Goal: Task Accomplishment & Management: Complete application form

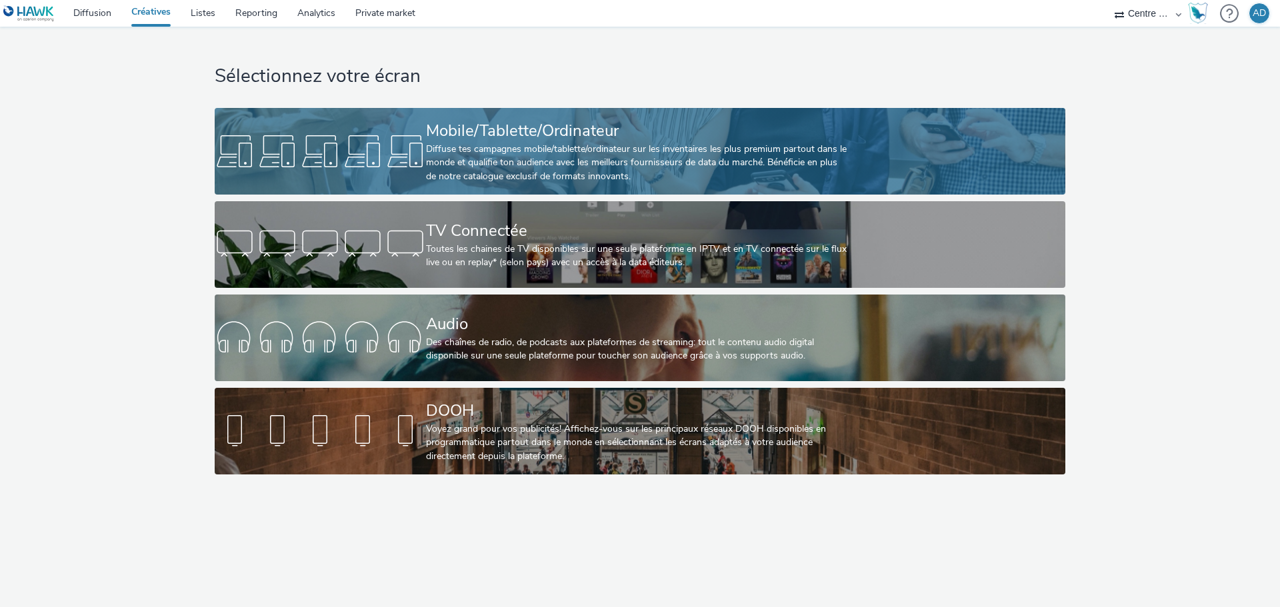
click at [505, 163] on div "Diffuse tes campagnes mobile/tablette/ordinateur sur les inventaires les plus p…" at bounding box center [637, 163] width 423 height 41
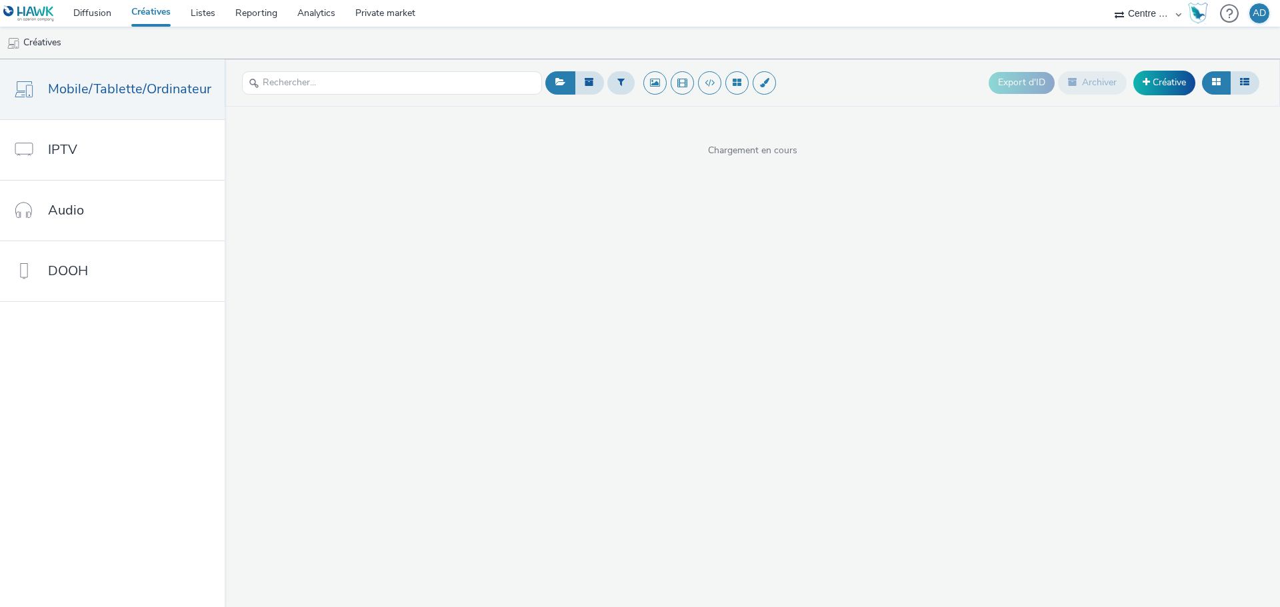
click at [1193, 92] on div "Export d'ID Archiver Créative" at bounding box center [1126, 83] width 274 height 33
click at [1176, 87] on link "Créative" at bounding box center [1164, 83] width 62 height 24
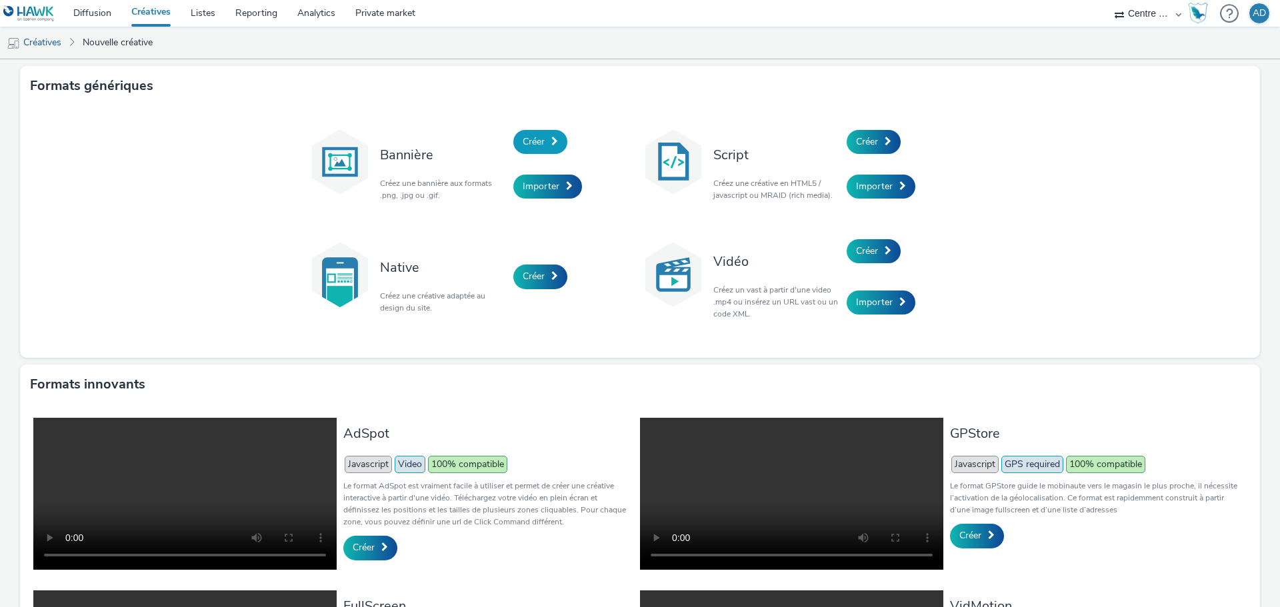
click at [551, 151] on link "Créer" at bounding box center [540, 142] width 54 height 24
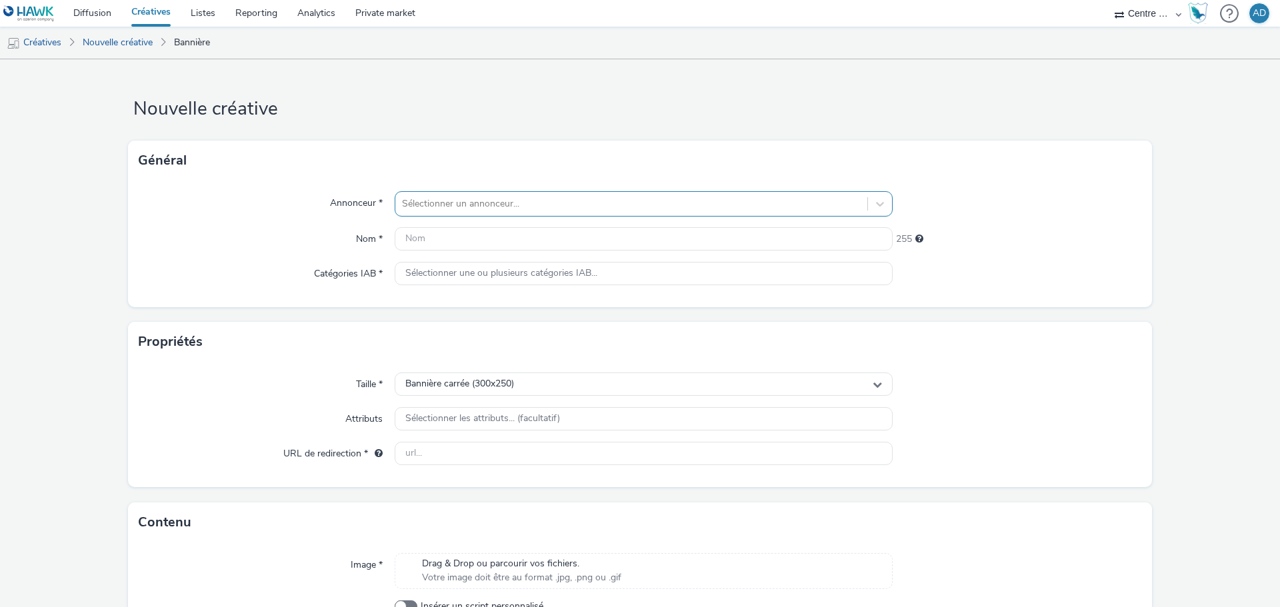
click at [485, 210] on div at bounding box center [631, 204] width 459 height 16
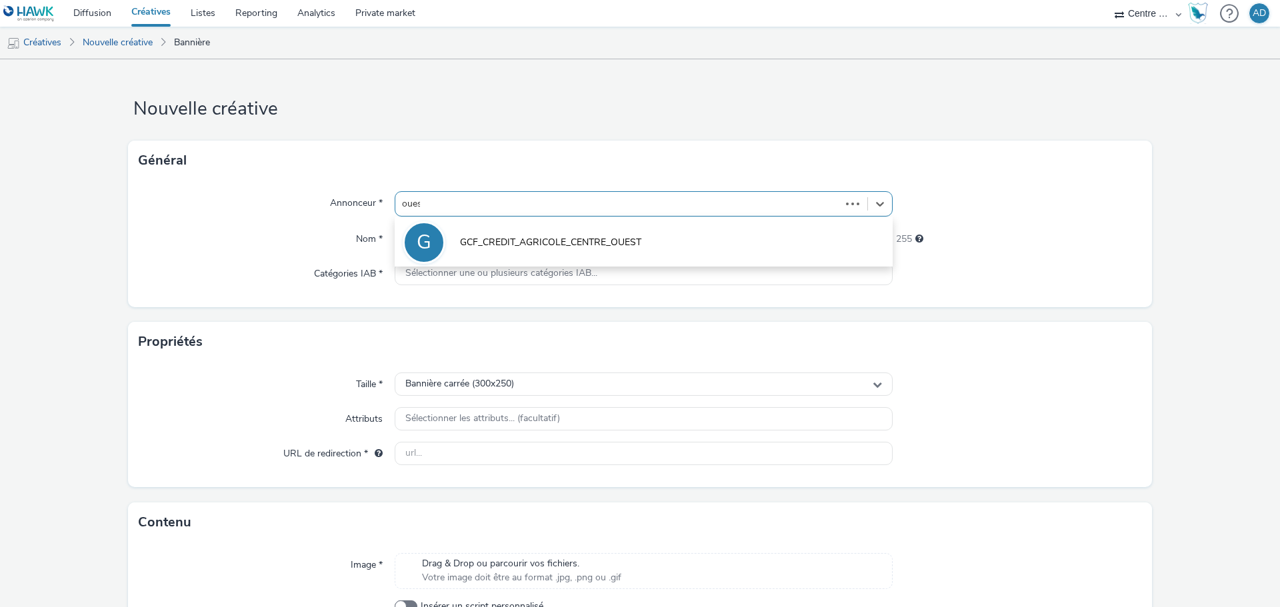
type input "ouest"
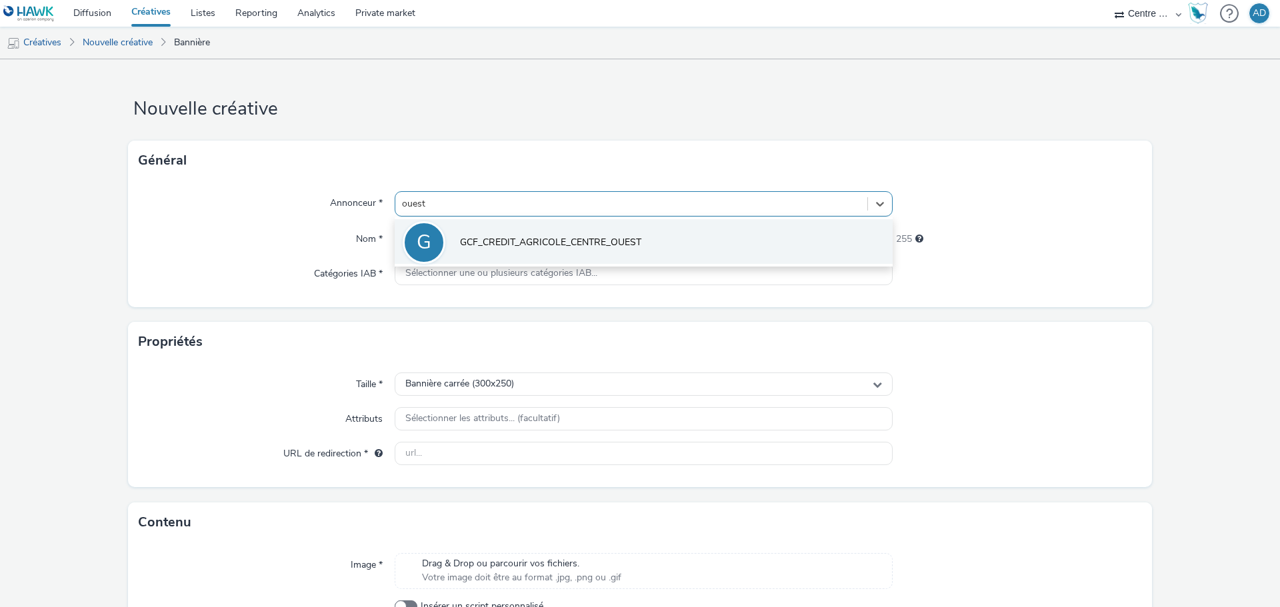
click at [484, 245] on span "GCF_CREDIT_AGRICOLE_CENTRE_OUEST" at bounding box center [550, 242] width 181 height 13
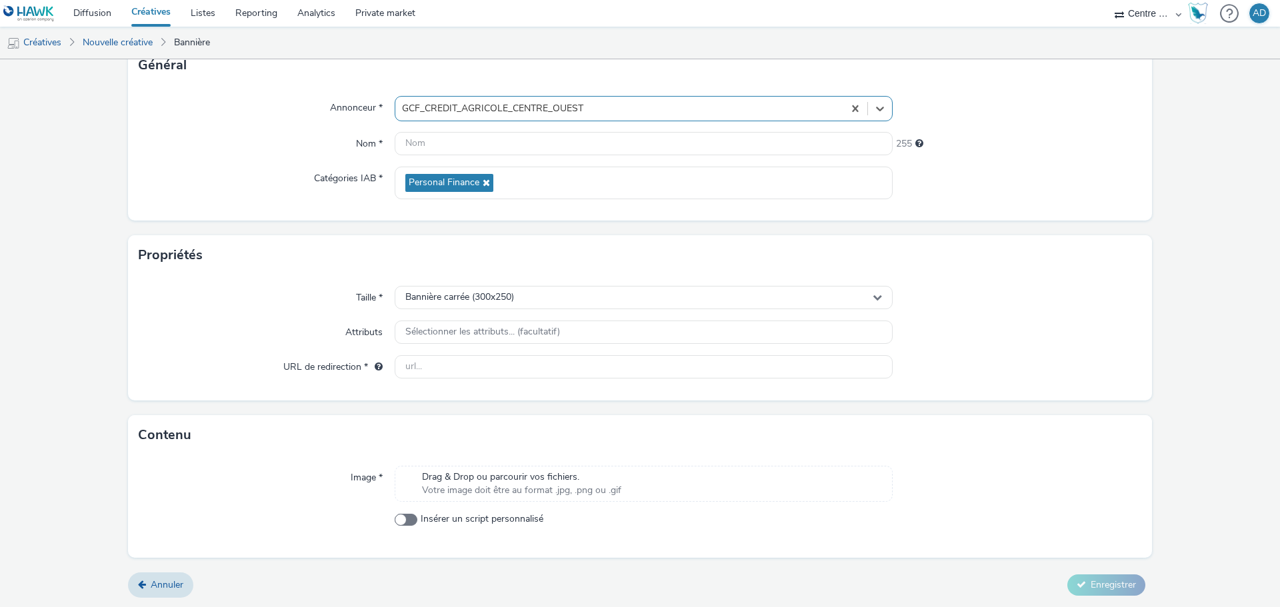
scroll to position [96, 0]
click at [502, 481] on span "Drag & Drop ou parcourir vos fichiers." at bounding box center [521, 476] width 199 height 13
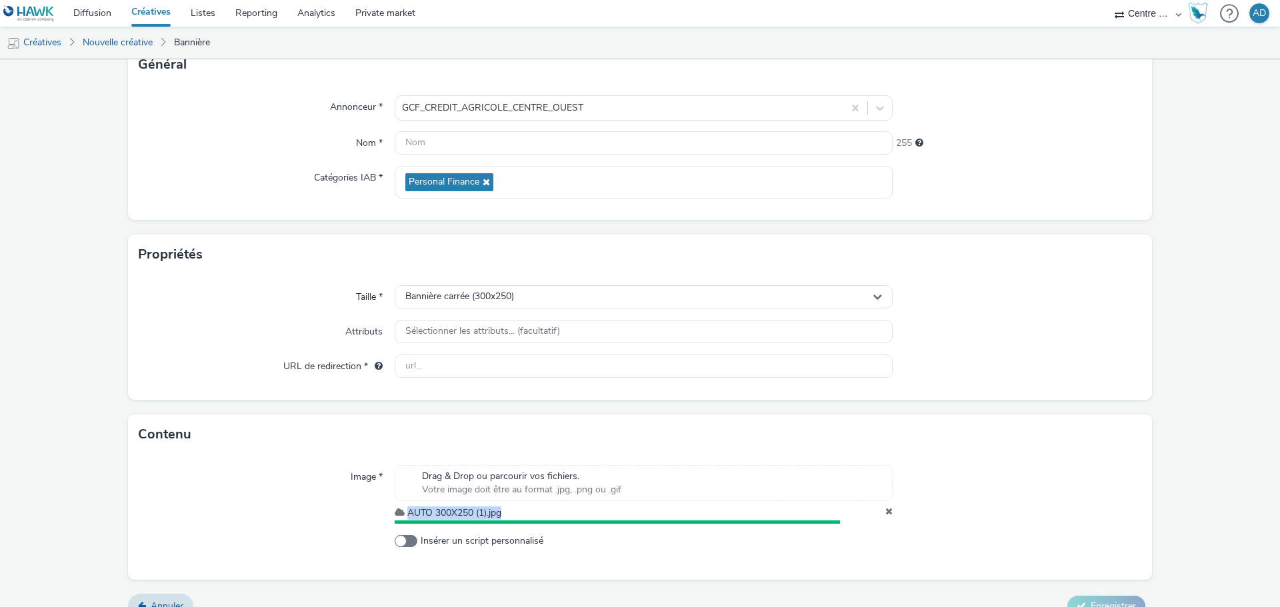
drag, startPoint x: 513, startPoint y: 511, endPoint x: 407, endPoint y: 513, distance: 105.4
click at [407, 513] on div "AUTO 300X250 (1).jpg" at bounding box center [644, 513] width 498 height 13
copy span "AUTO 300X250 (1).jpg"
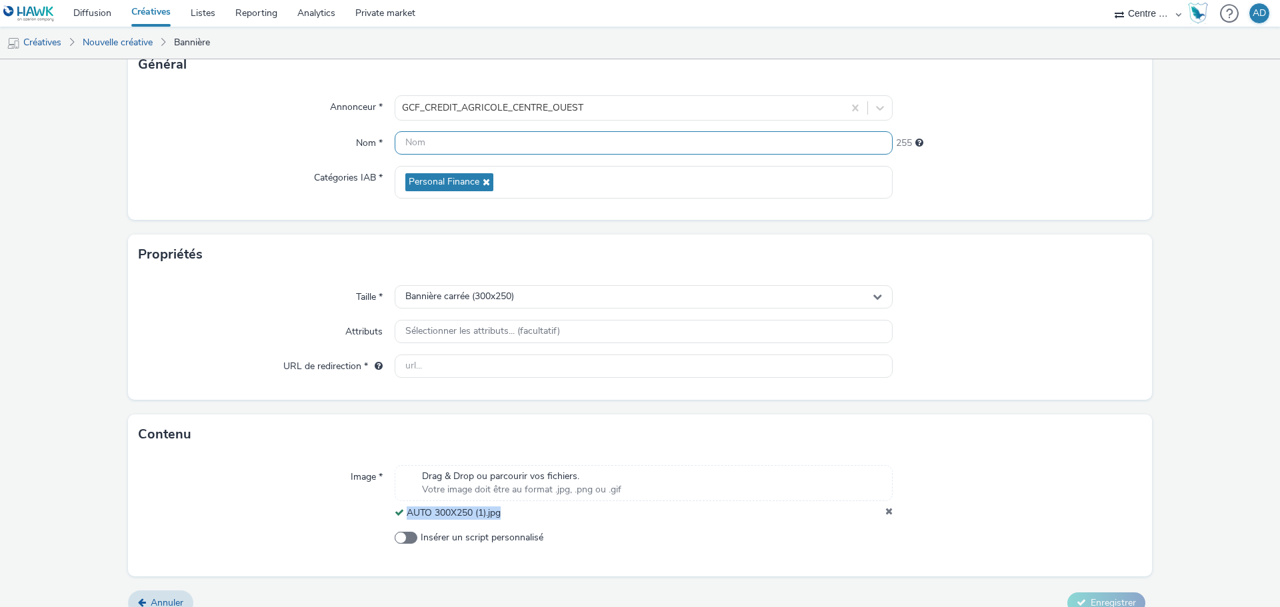
click at [493, 143] on input "text" at bounding box center [644, 142] width 498 height 23
paste input "AUTO 300X250 (1).jpg"
type input "AUTO 300X250 (1).jpg"
click at [1114, 268] on div "Propriétés" at bounding box center [640, 255] width 1024 height 40
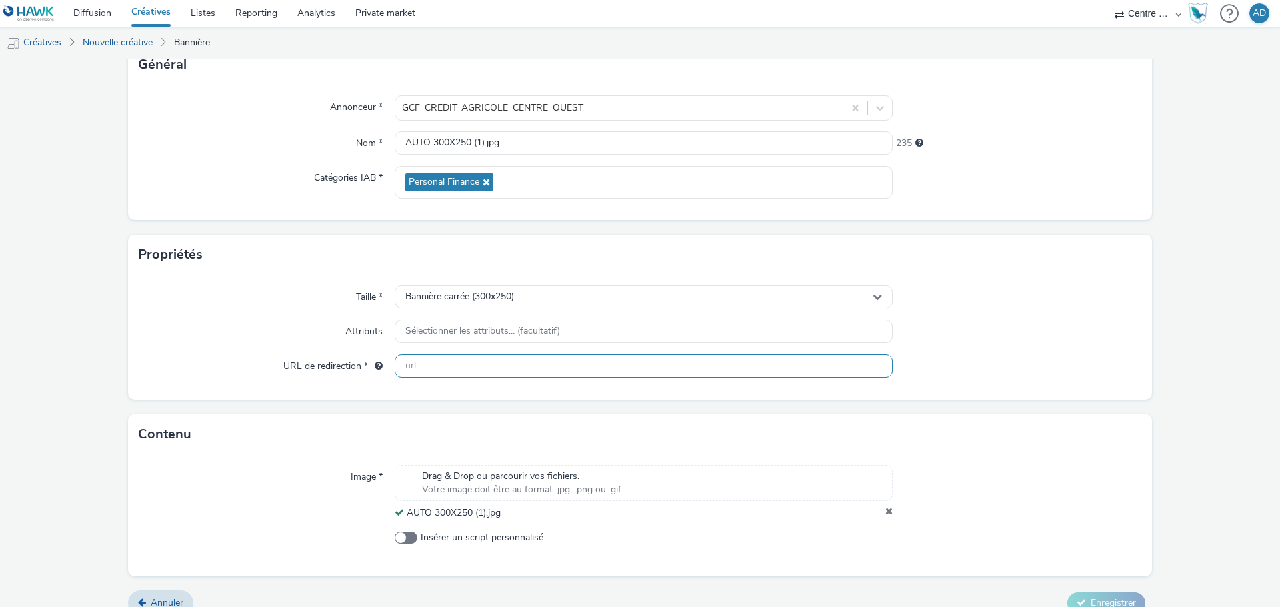
click at [460, 367] on input "text" at bounding box center [644, 366] width 498 height 23
paste input "[URL][DOMAIN_NAME]"
type input "[URL][DOMAIN_NAME]"
click at [1031, 367] on div at bounding box center [1017, 367] width 249 height 24
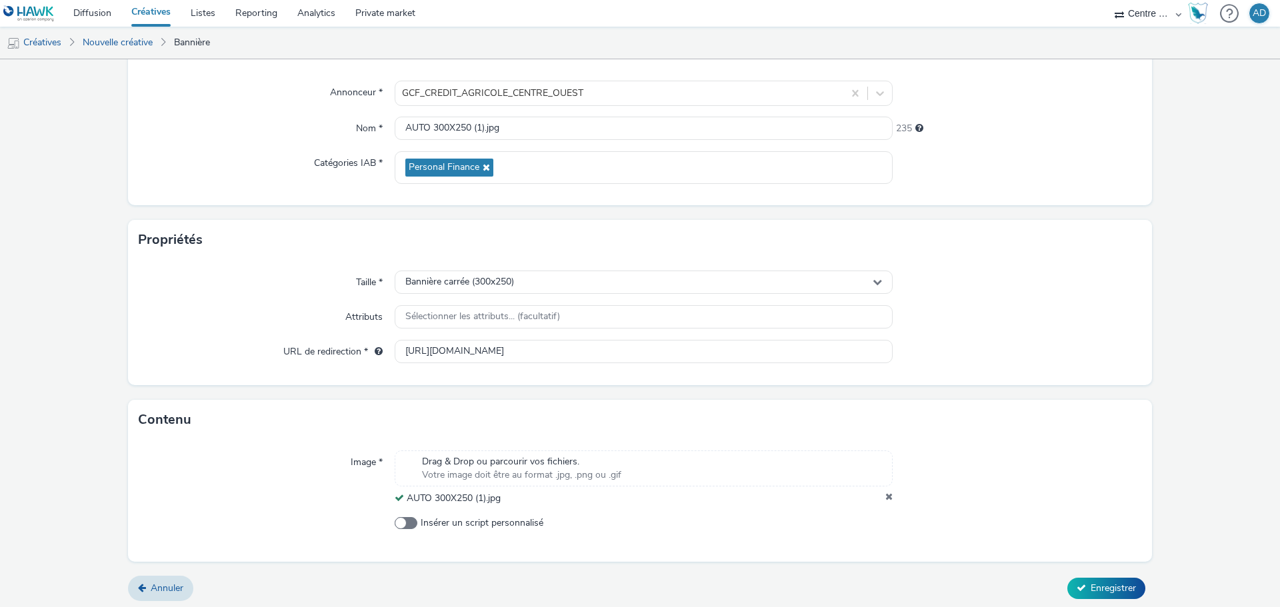
scroll to position [115, 0]
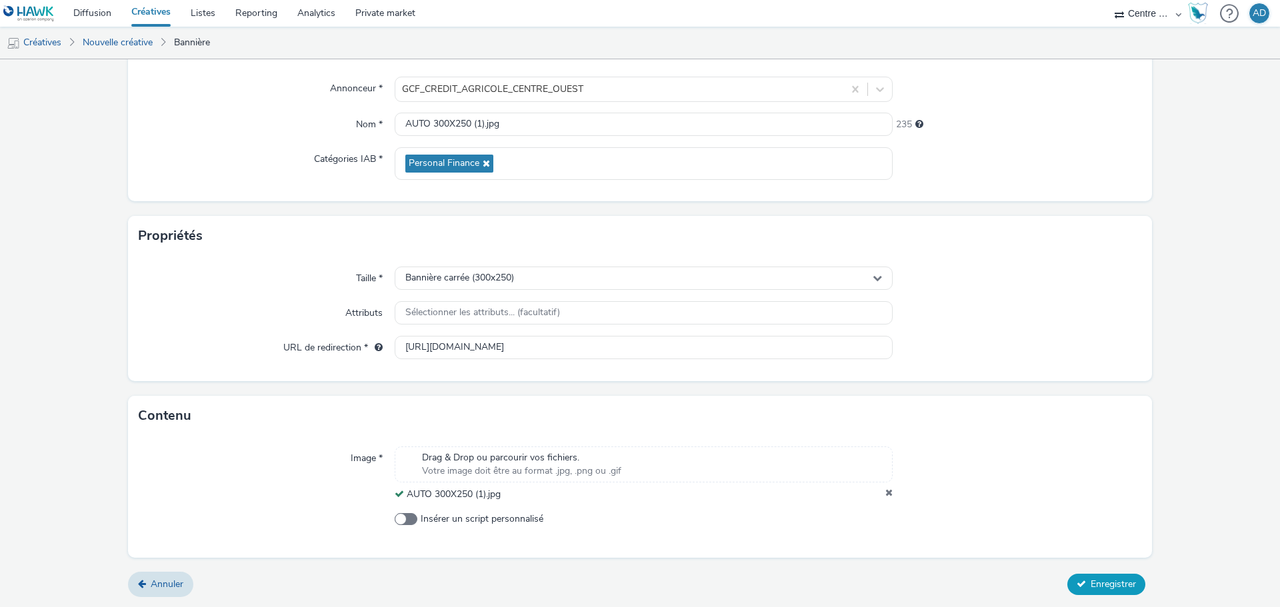
click at [1099, 585] on span "Enregistrer" at bounding box center [1113, 584] width 45 height 13
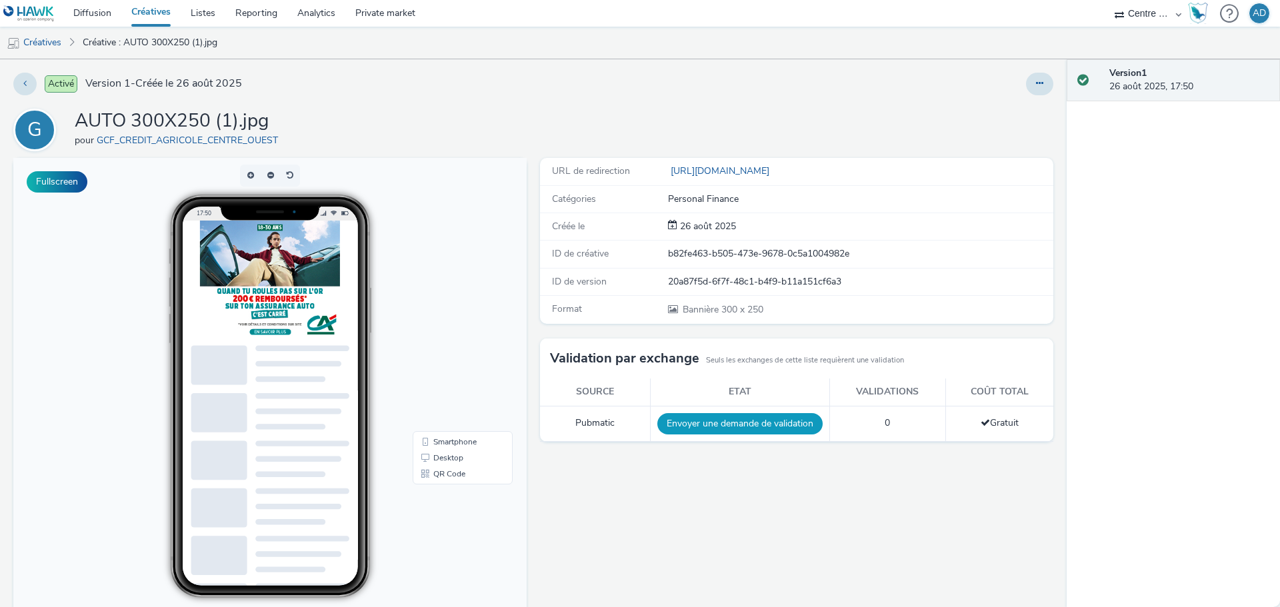
click at [699, 426] on button "Envoyer une demande de validation" at bounding box center [739, 423] width 165 height 21
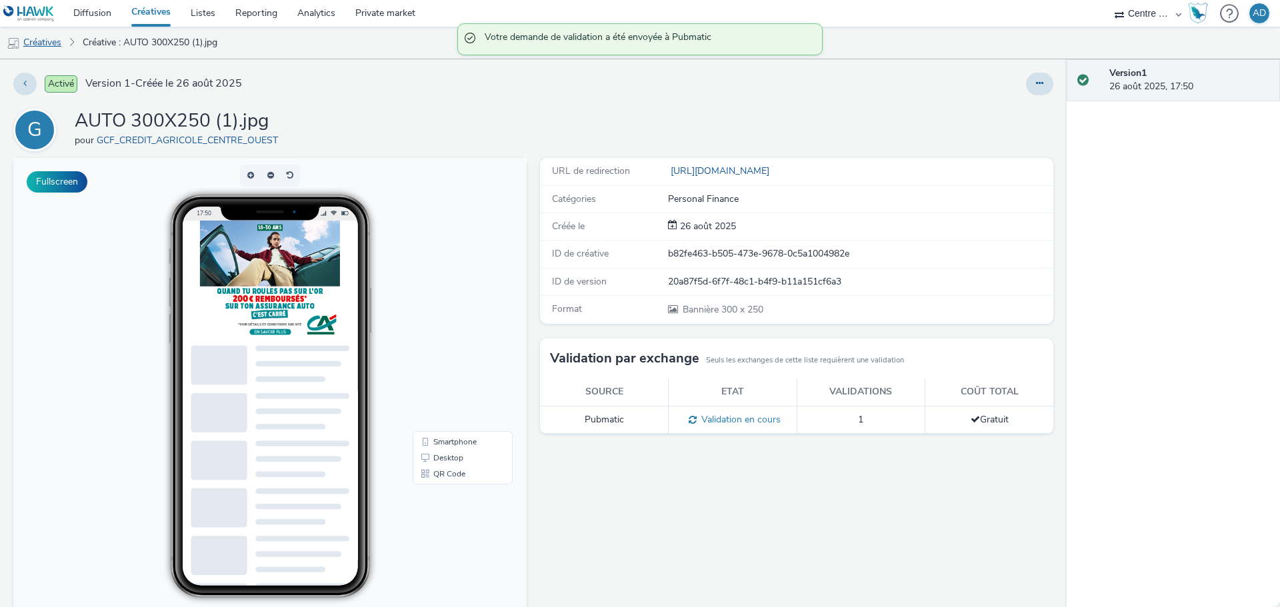
click at [54, 47] on link "Créatives" at bounding box center [34, 43] width 68 height 32
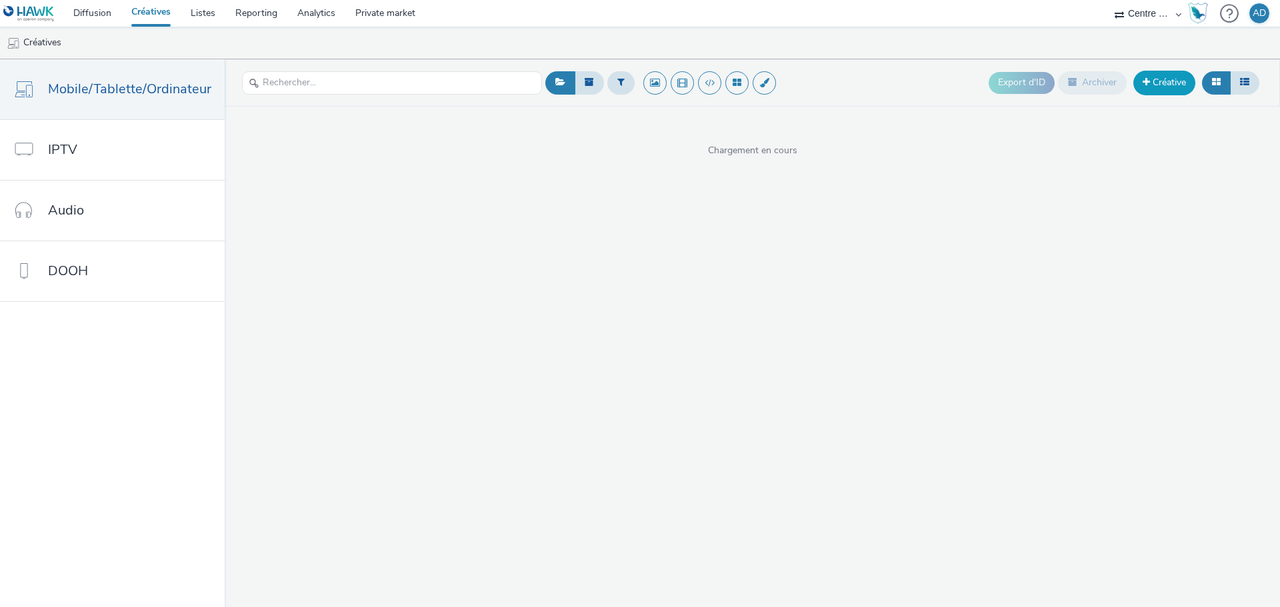
click at [1175, 84] on link "Créative" at bounding box center [1164, 83] width 62 height 24
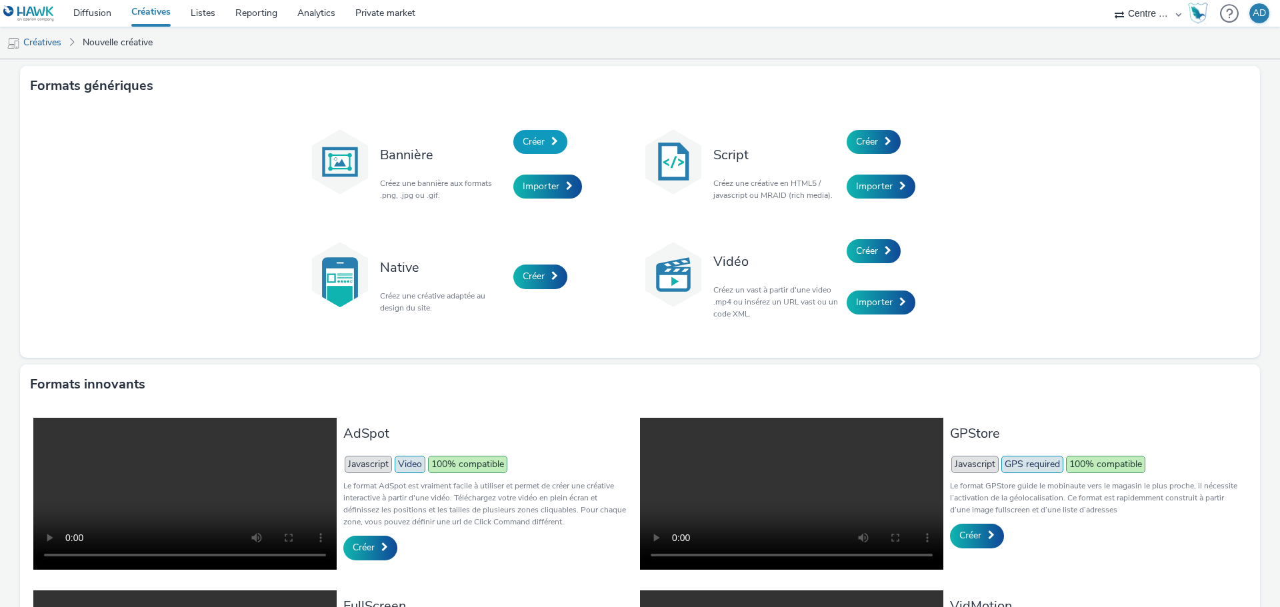
click at [529, 138] on span "Créer" at bounding box center [534, 141] width 22 height 13
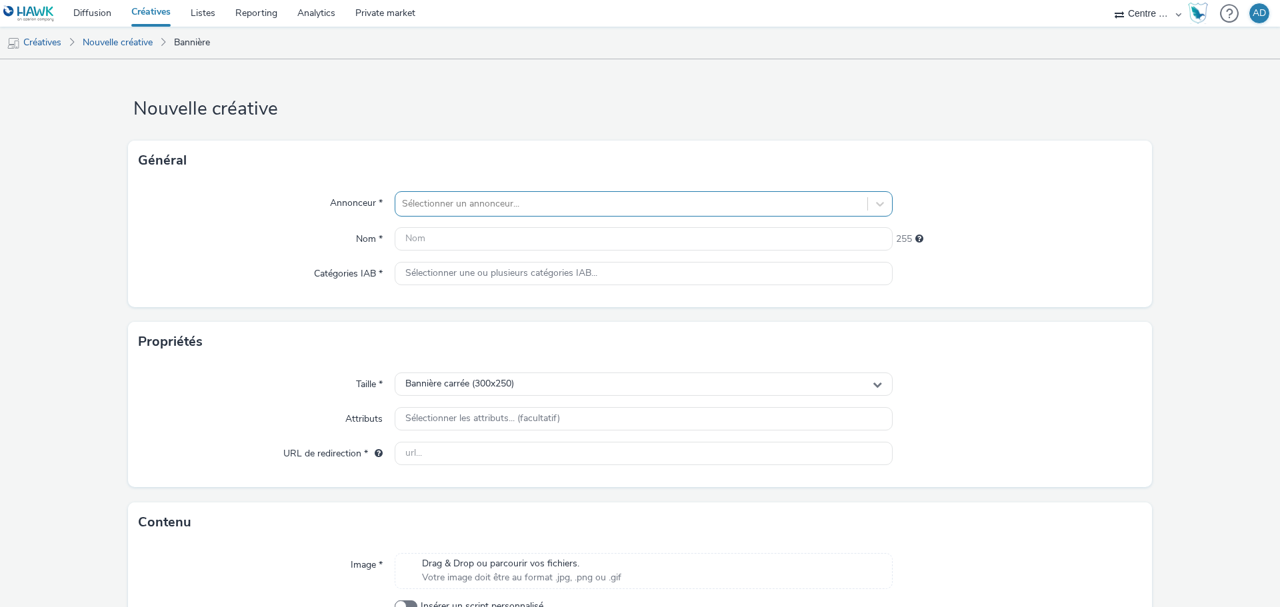
click at [463, 201] on div at bounding box center [631, 204] width 459 height 16
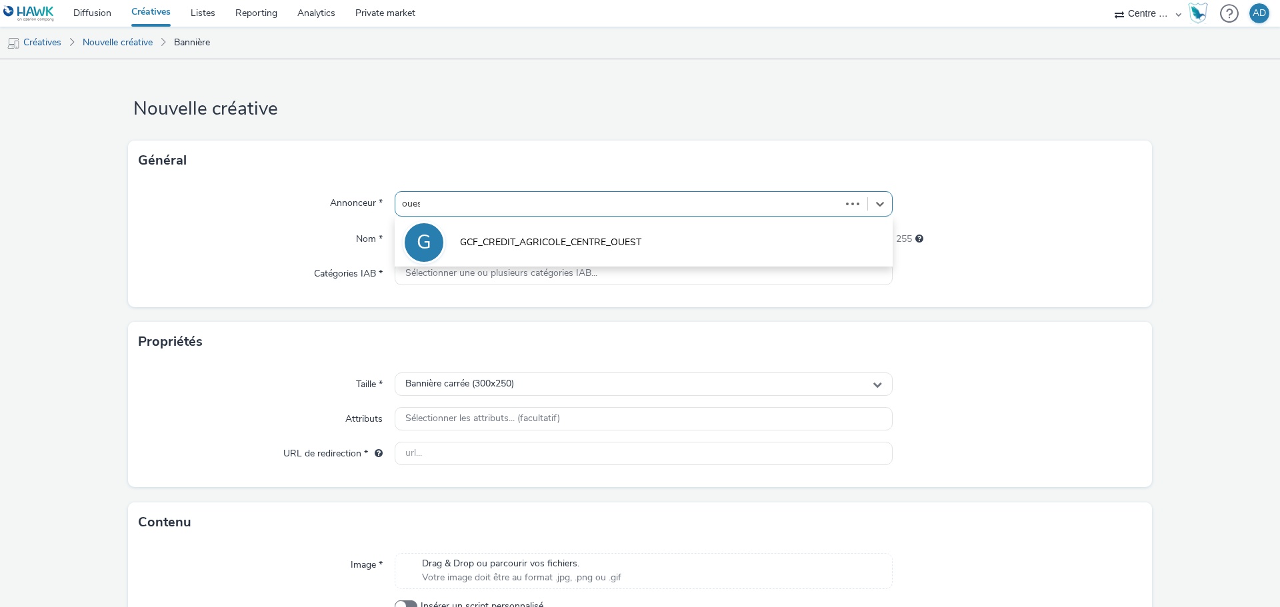
type input "ouest"
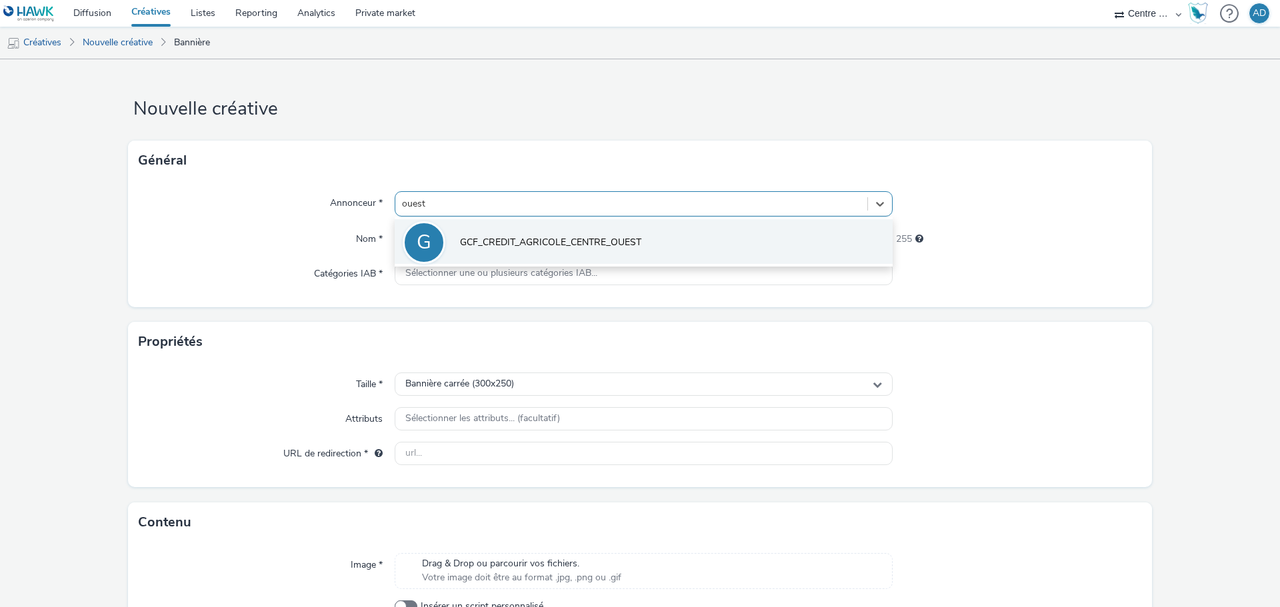
click at [518, 250] on li "G GCF_CREDIT_AGRICOLE_CENTRE_OUEST" at bounding box center [644, 241] width 498 height 45
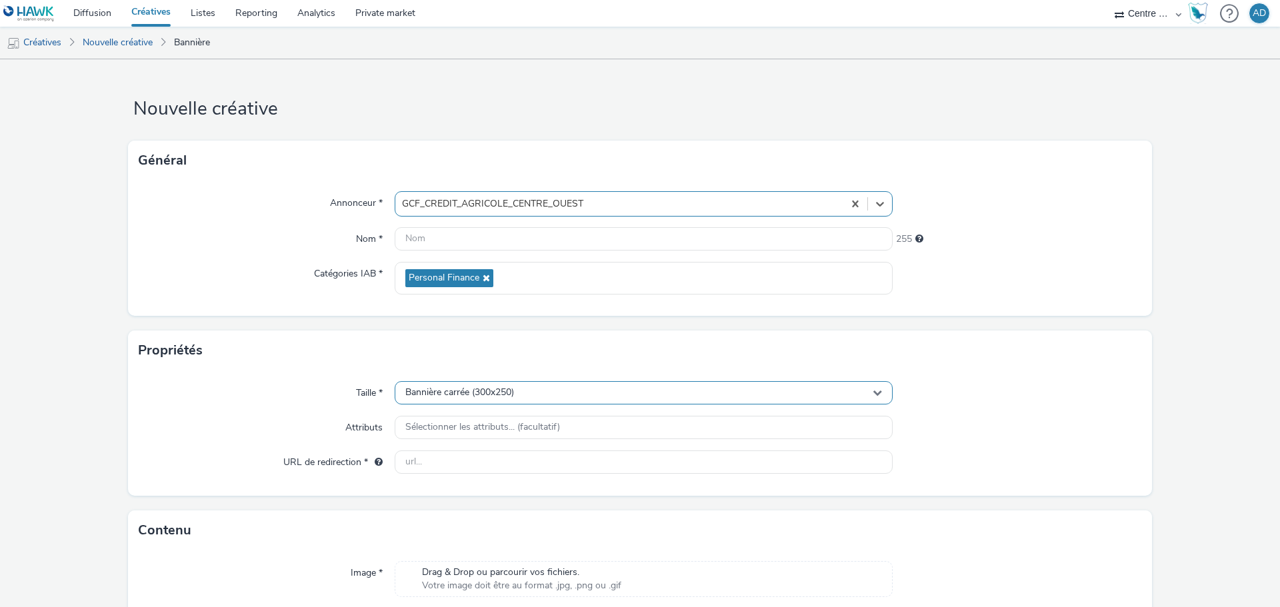
click at [507, 392] on span "Bannière carrée (300x250)" at bounding box center [459, 392] width 109 height 11
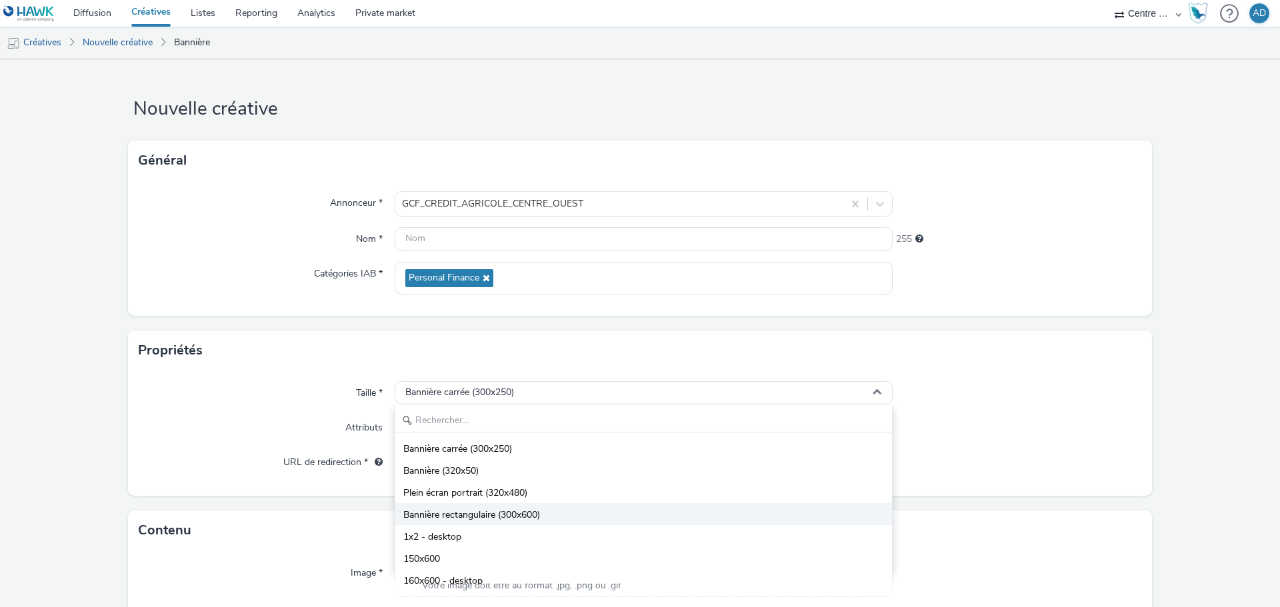
click at [513, 517] on span "Bannière rectangulaire (300x600)" at bounding box center [471, 515] width 137 height 13
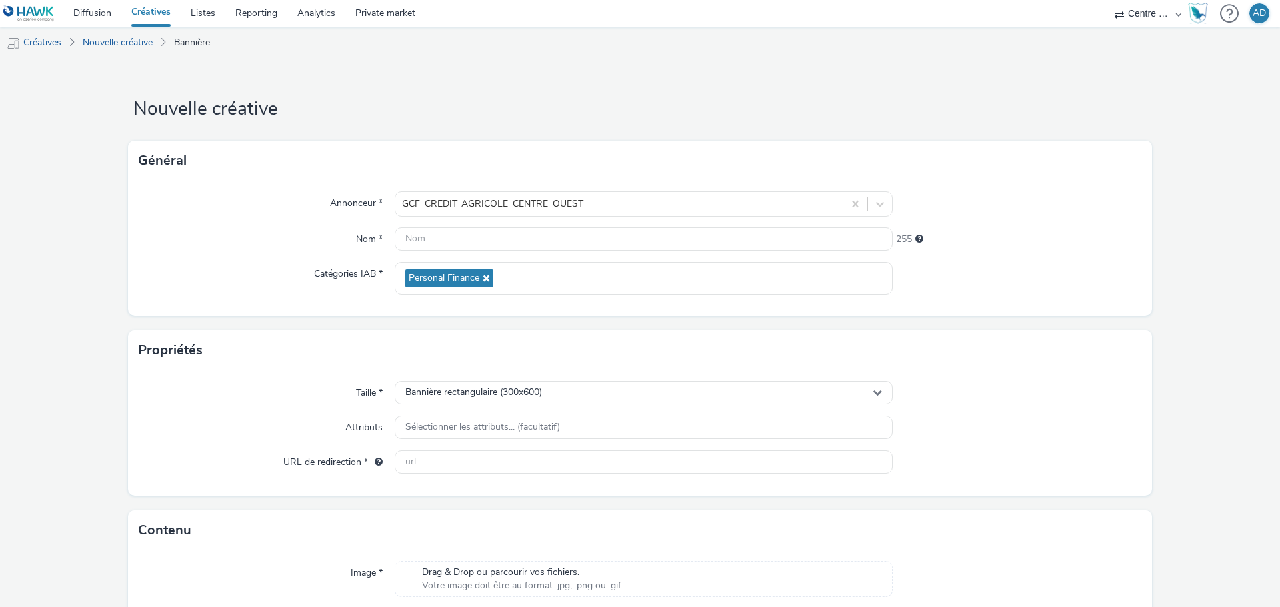
scroll to position [96, 0]
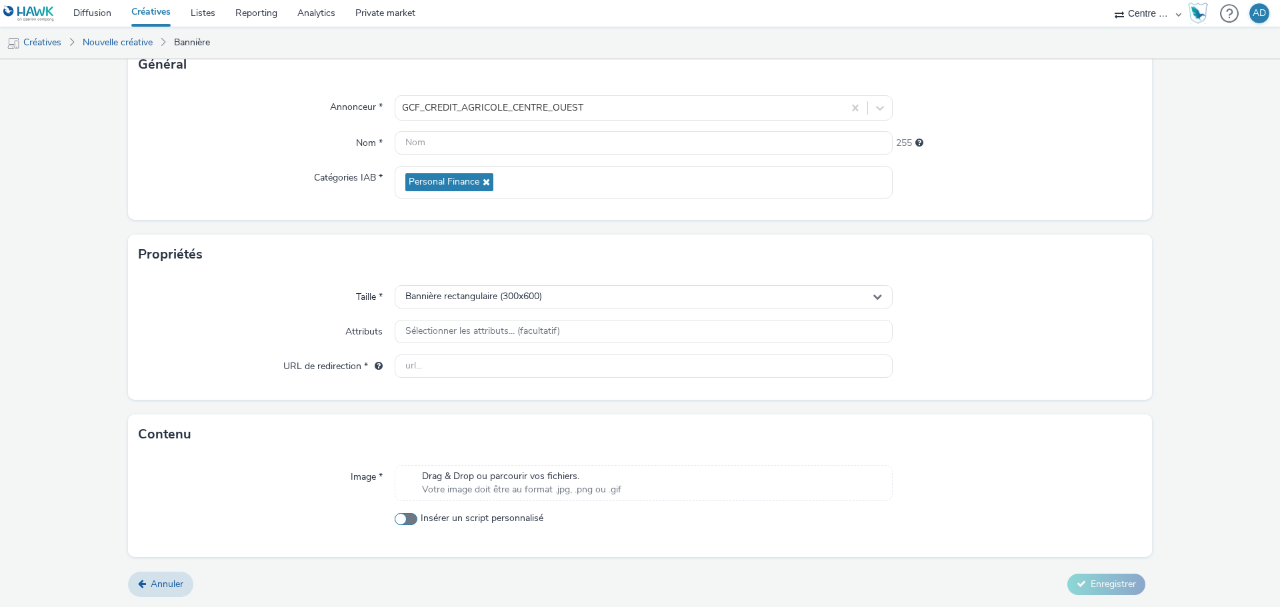
click at [505, 513] on span "Insérer un script personnalisé" at bounding box center [482, 518] width 123 height 13
click at [403, 515] on input "Insérer un script personnalisé" at bounding box center [399, 519] width 9 height 9
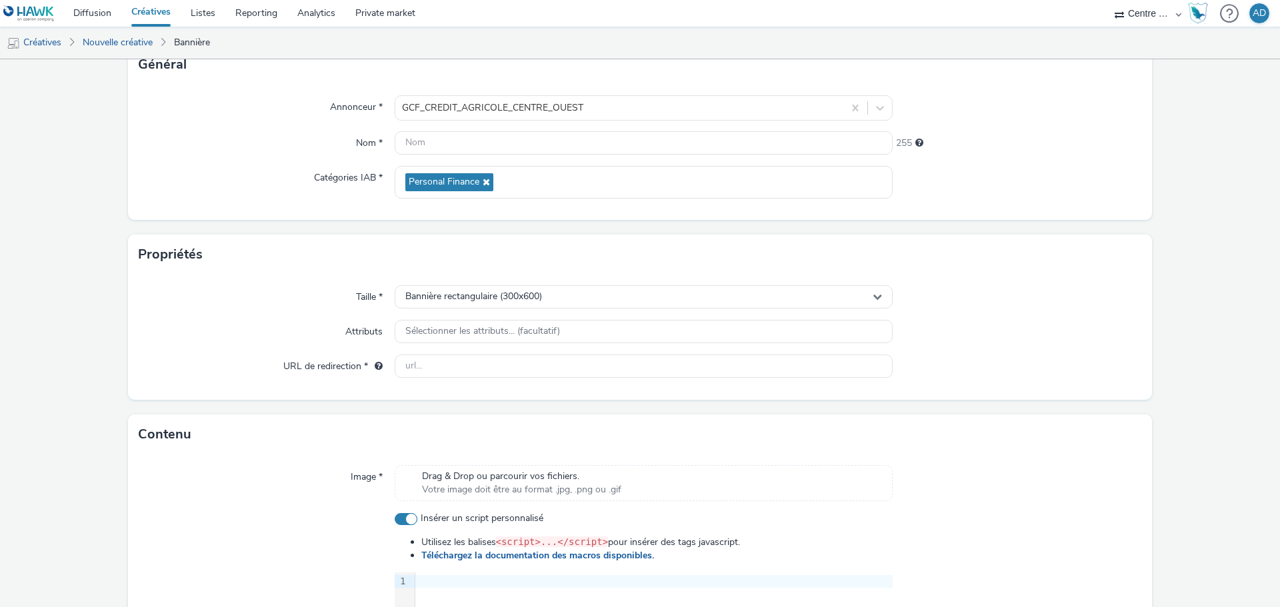
click at [487, 517] on span "Insérer un script personnalisé" at bounding box center [482, 518] width 123 height 13
click at [403, 517] on input "Insérer un script personnalisé" at bounding box center [399, 519] width 9 height 9
checkbox input "false"
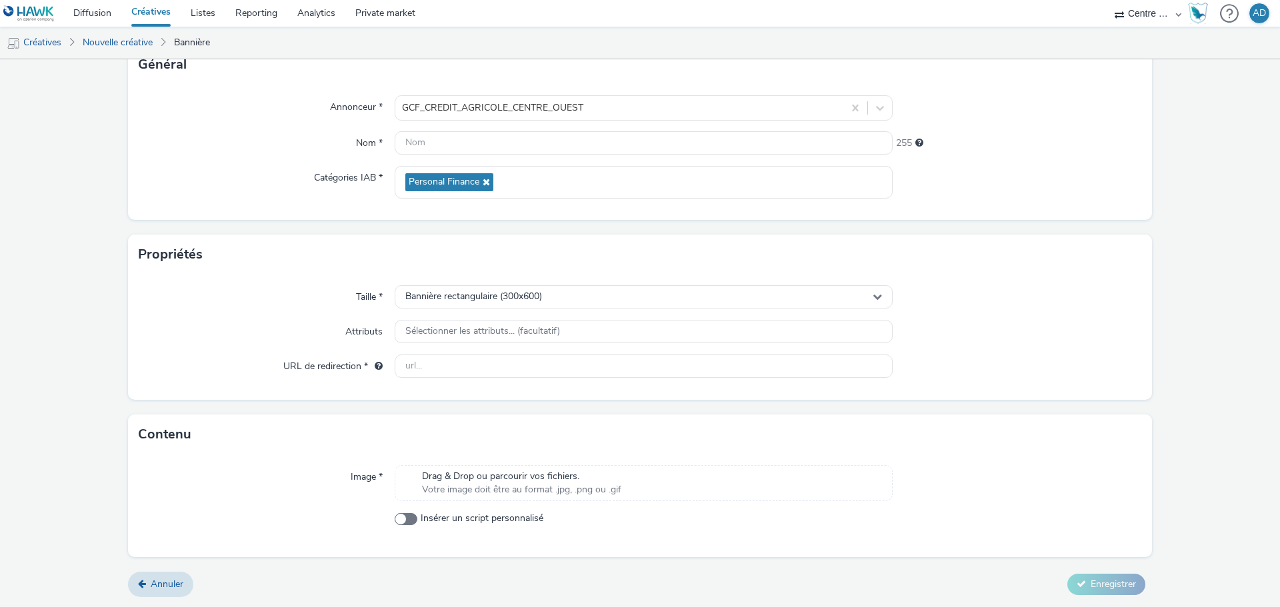
click at [514, 486] on span "Votre image doit être au format .jpg, .png ou .gif" at bounding box center [521, 489] width 199 height 13
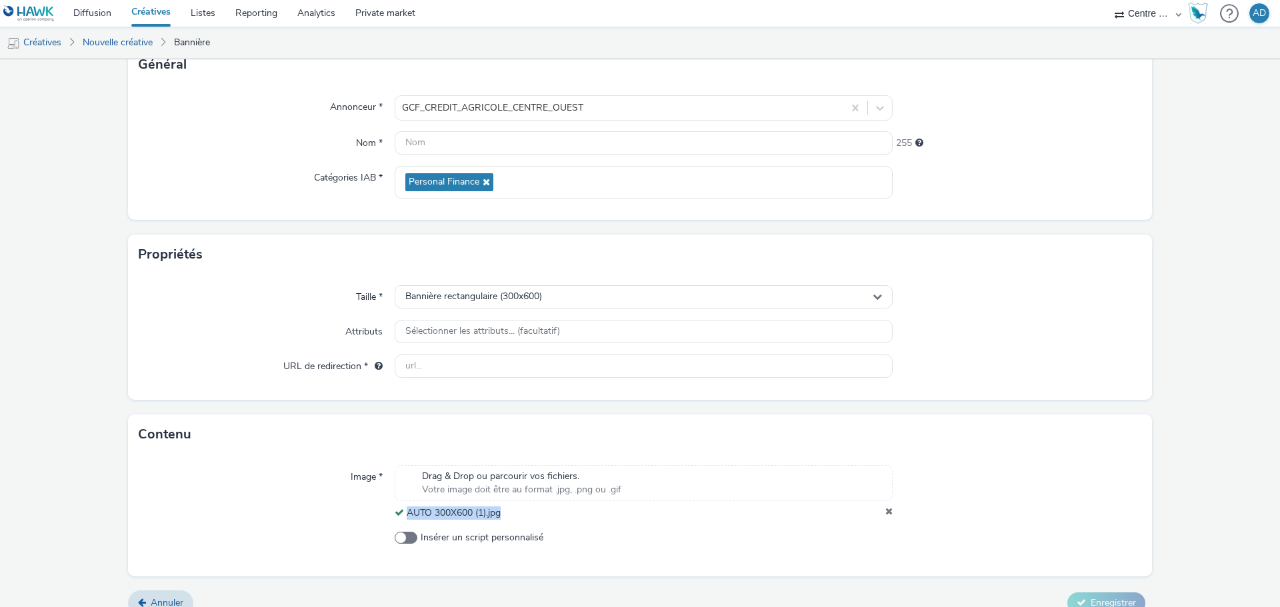
drag, startPoint x: 513, startPoint y: 508, endPoint x: 403, endPoint y: 515, distance: 110.9
click at [403, 515] on div "AUTO 300X600 (1).jpg" at bounding box center [644, 513] width 498 height 13
copy span "AUTO 300X600 (1).jpg"
click at [510, 151] on input "text" at bounding box center [644, 142] width 498 height 23
paste input "AUTO 300X600 (1).jpg"
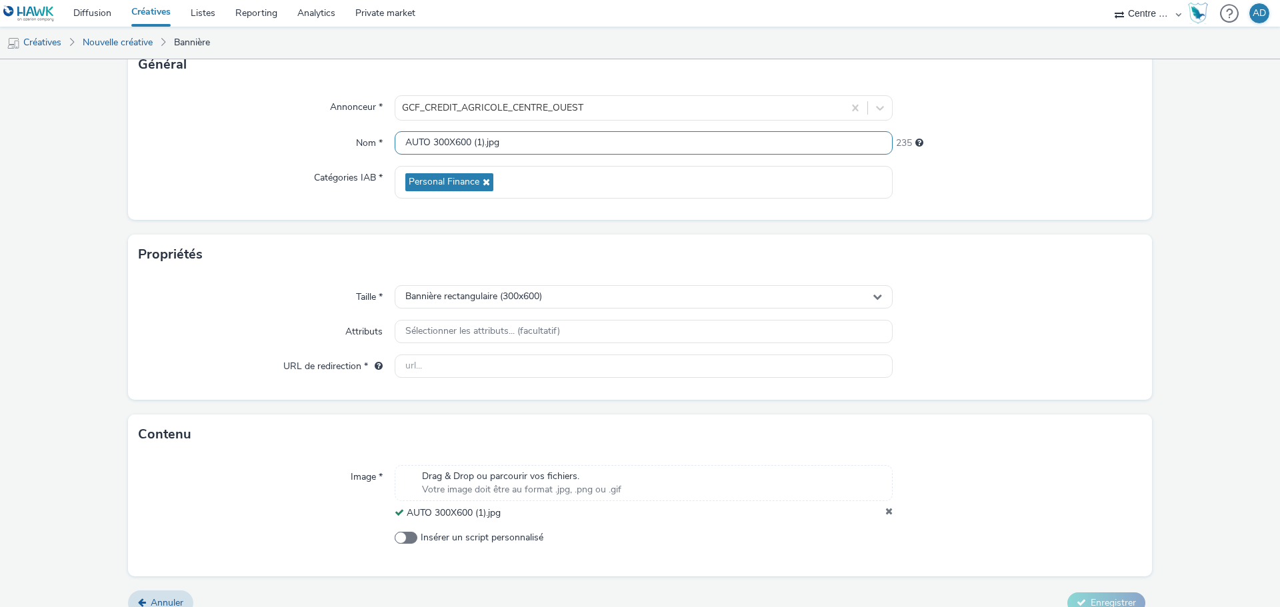
type input "AUTO 300X600 (1).jpg"
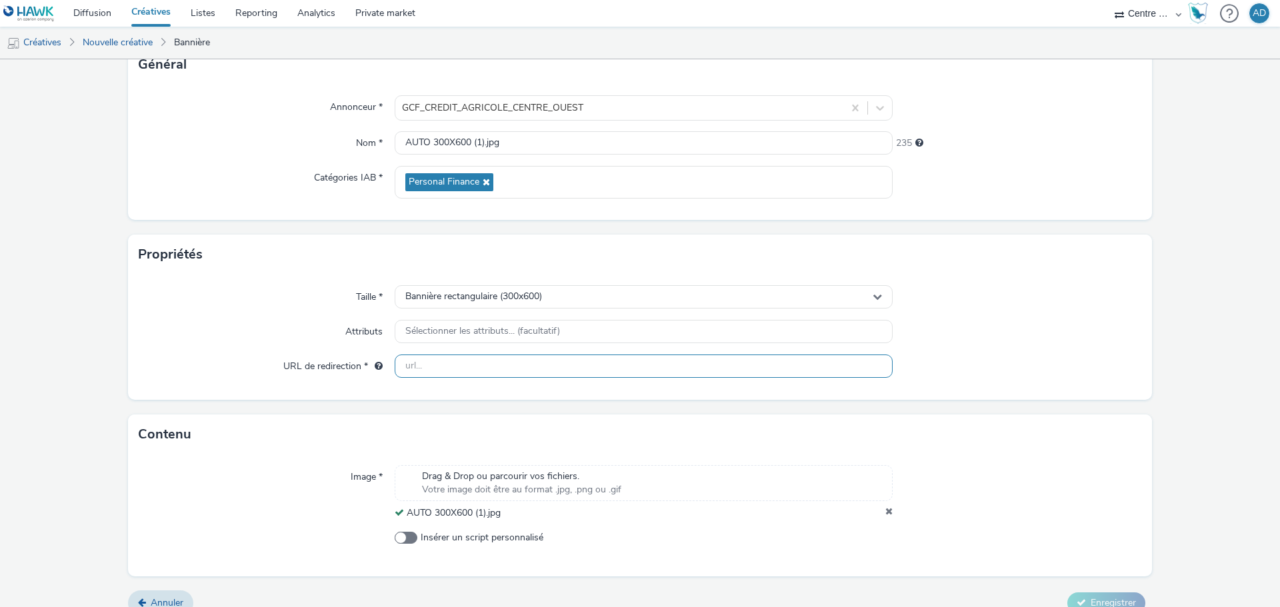
click at [577, 358] on input "text" at bounding box center [644, 366] width 498 height 23
paste input "[URL][DOMAIN_NAME]"
type input "[URL][DOMAIN_NAME]"
click at [1042, 405] on form "Nouvelle créative Général Annonceur * GCF_CREDIT_AGRICOLE_CENTRE_OUEST Nom * AU…" at bounding box center [640, 294] width 1280 height 663
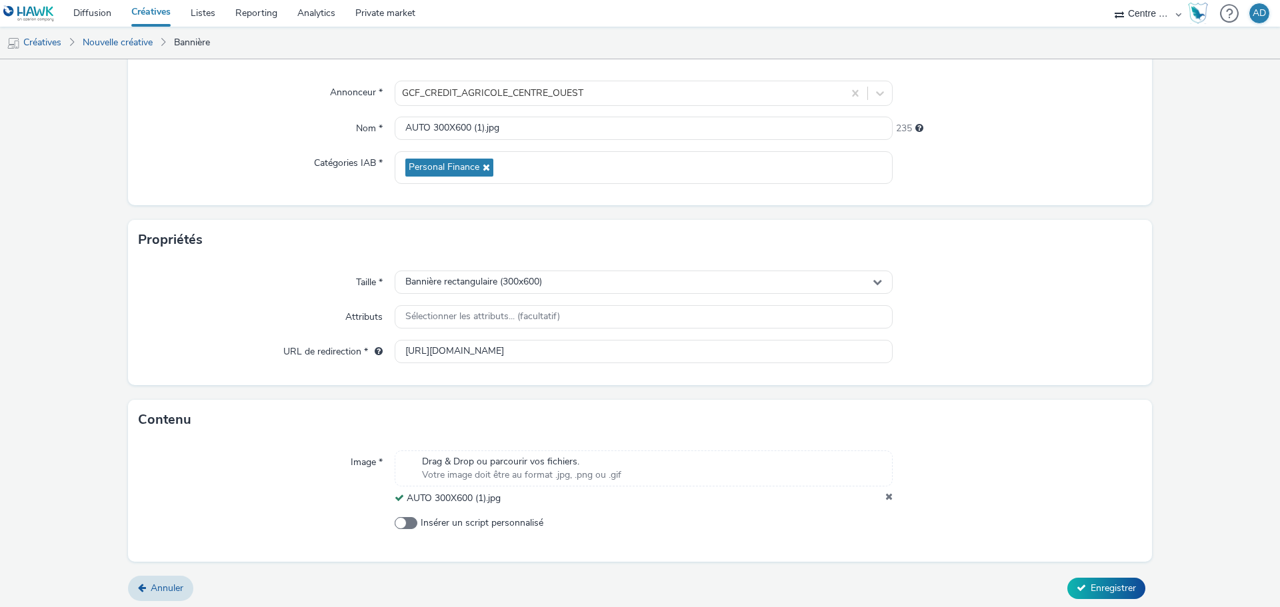
scroll to position [115, 0]
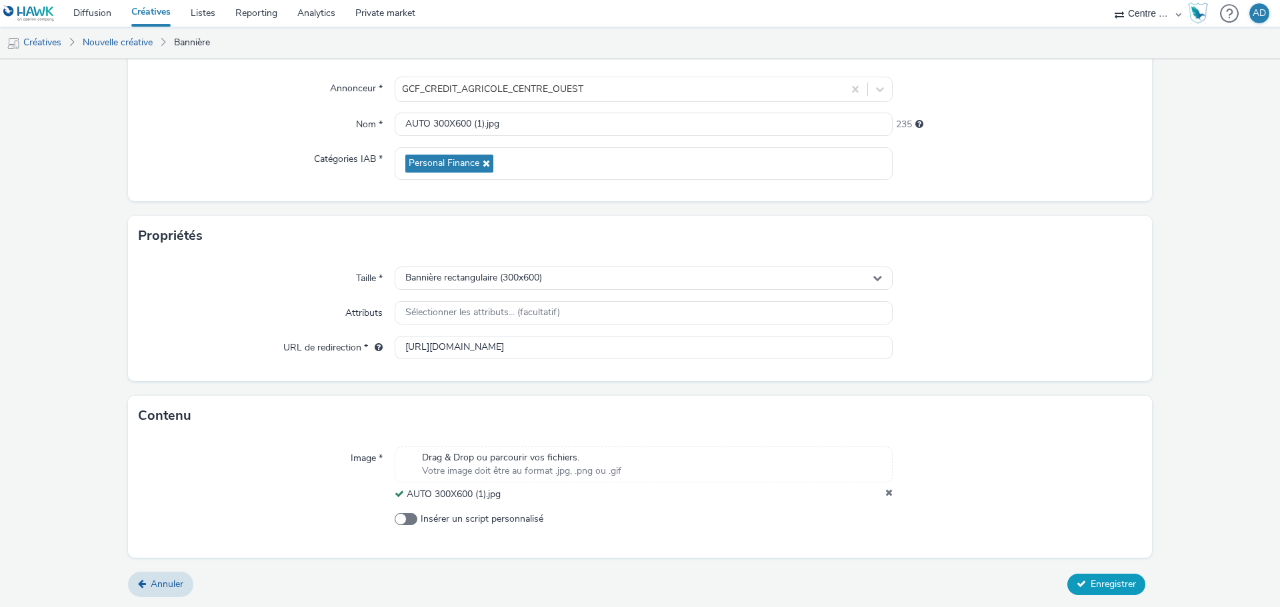
click at [1118, 586] on span "Enregistrer" at bounding box center [1113, 584] width 45 height 13
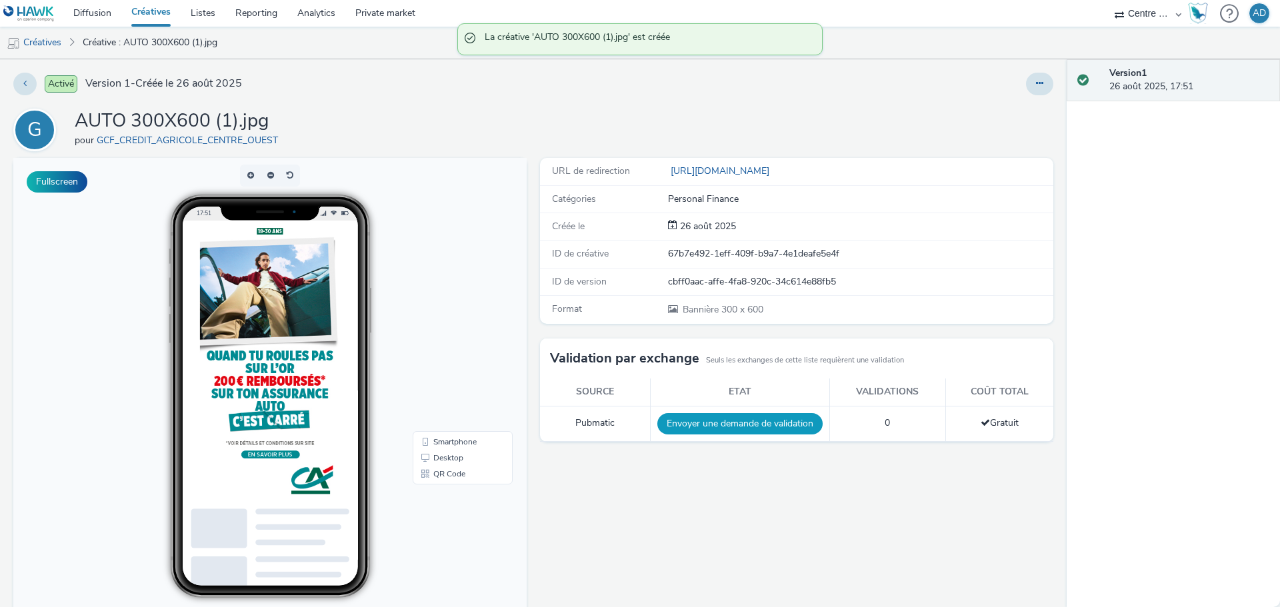
click at [763, 423] on button "Envoyer une demande de validation" at bounding box center [739, 423] width 165 height 21
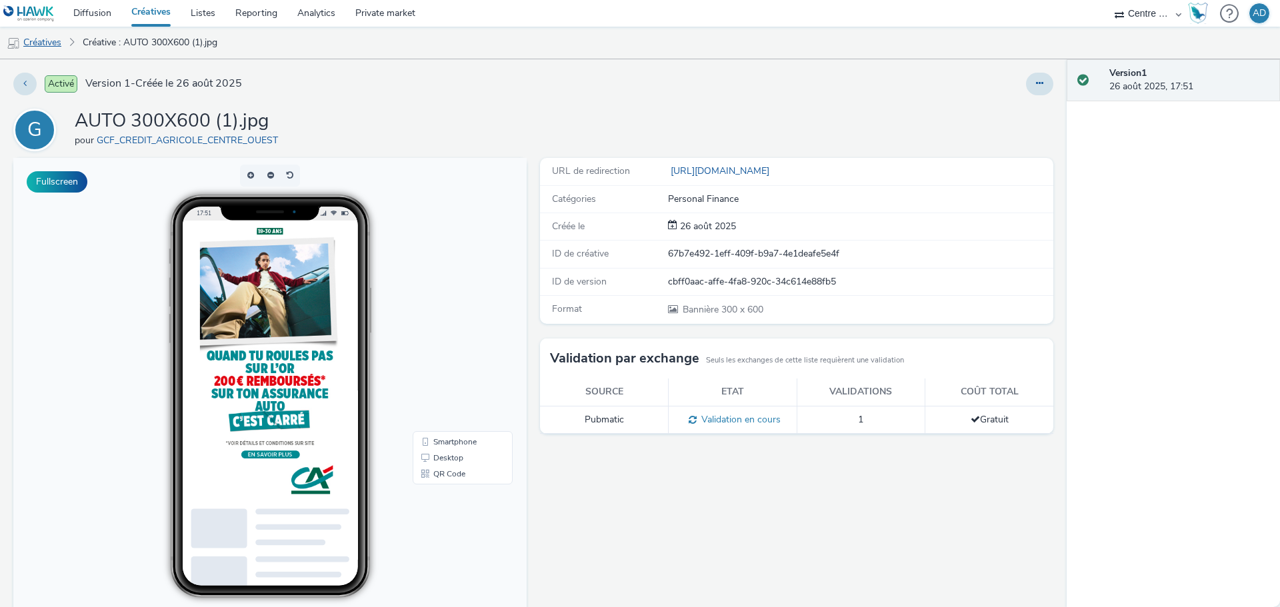
click at [46, 45] on link "Créatives" at bounding box center [34, 43] width 68 height 32
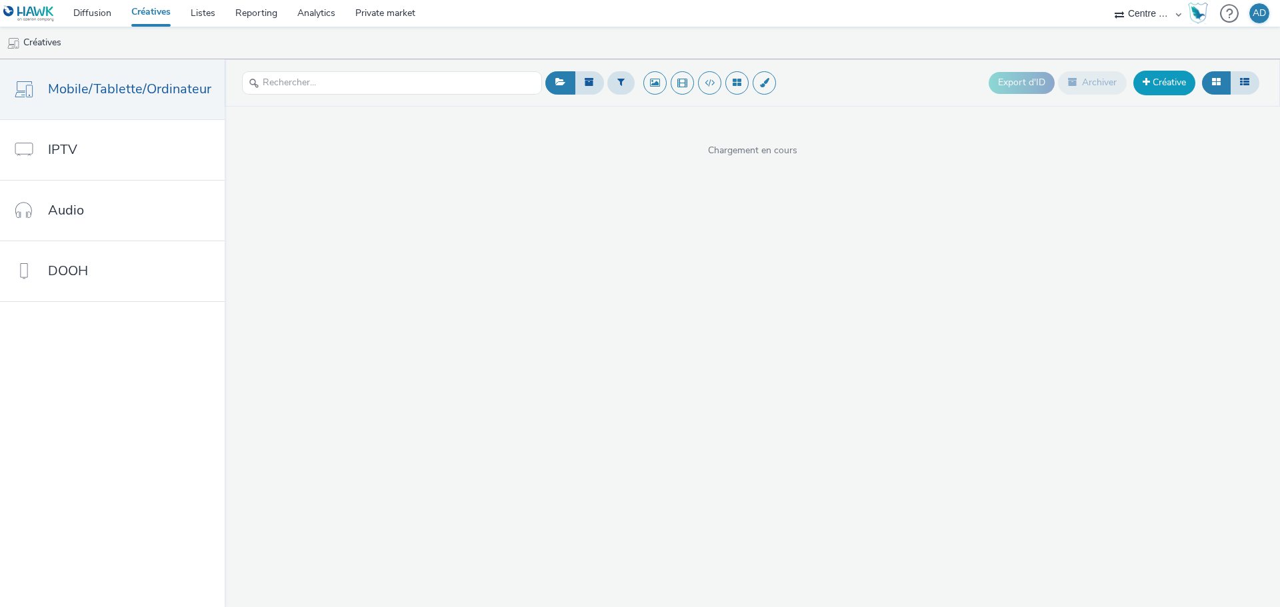
click at [1159, 79] on link "Créative" at bounding box center [1164, 83] width 62 height 24
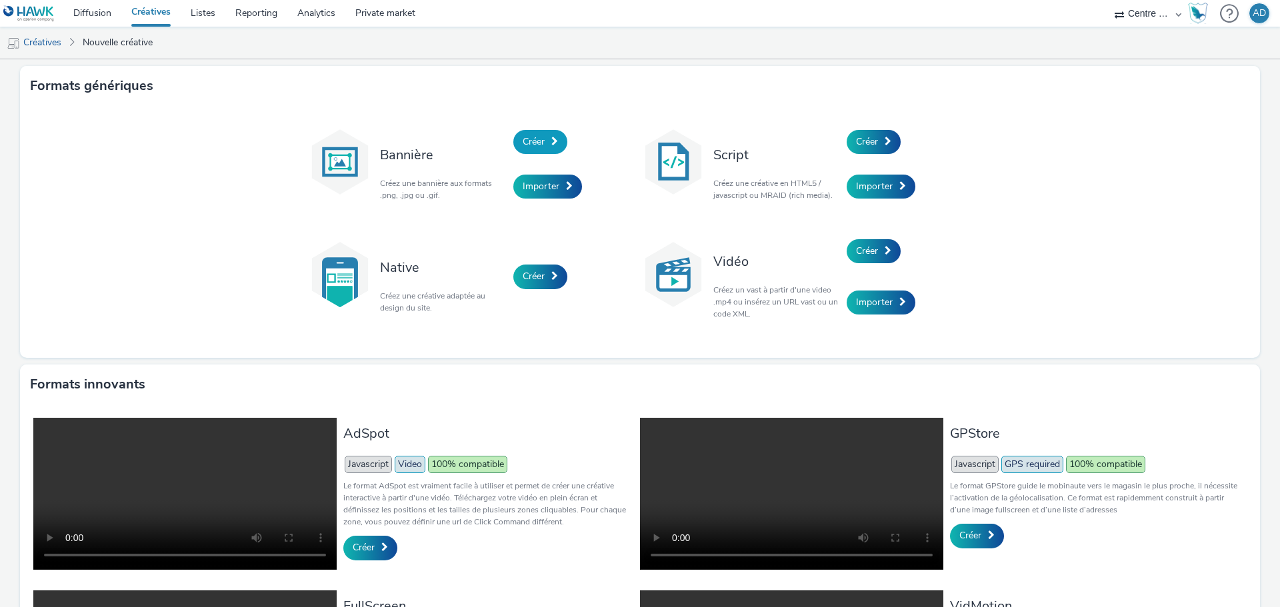
click at [536, 139] on span "Créer" at bounding box center [534, 141] width 22 height 13
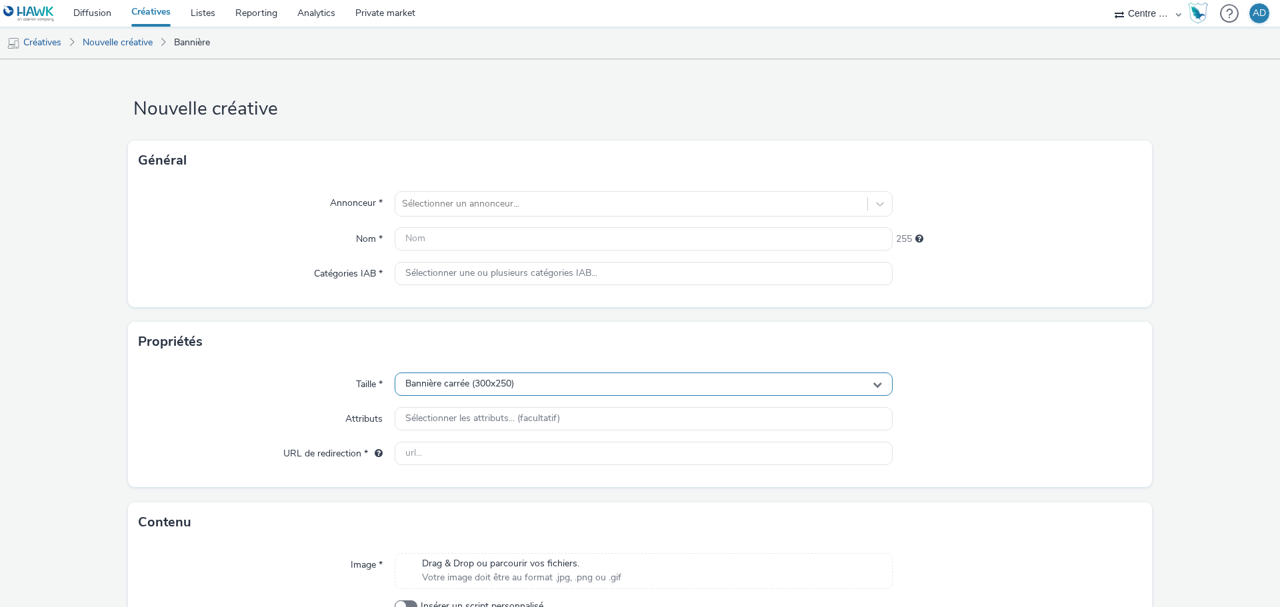
click at [463, 380] on span "Bannière carrée (300x250)" at bounding box center [459, 384] width 109 height 11
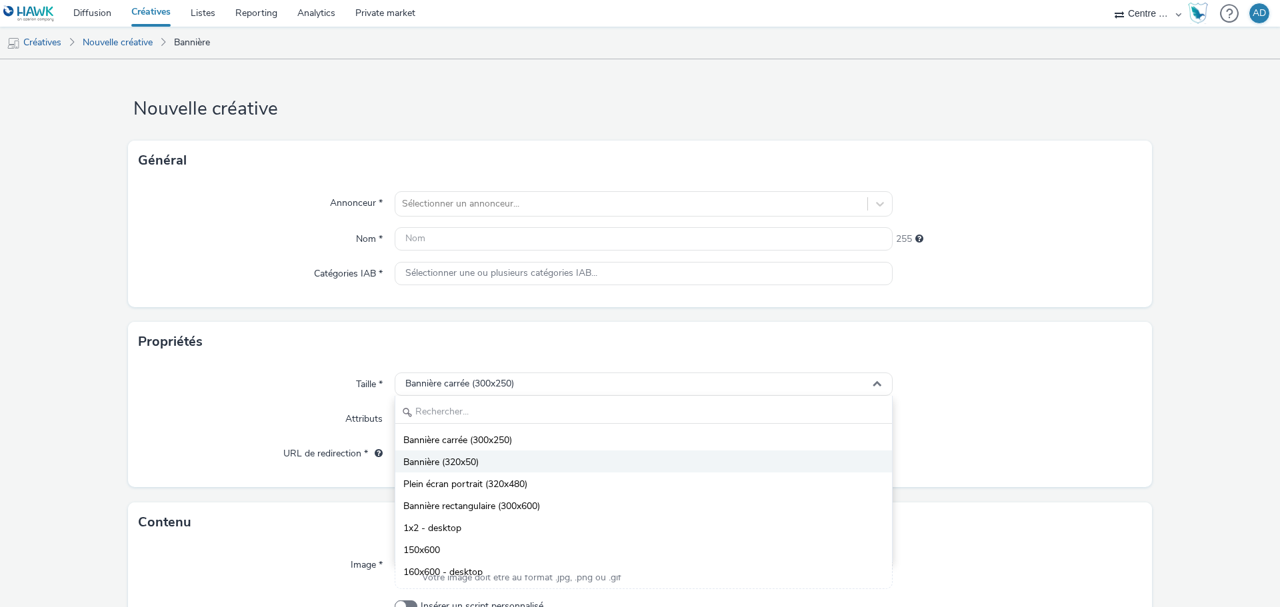
click at [501, 451] on li "Bannière (320x50)" at bounding box center [643, 462] width 497 height 22
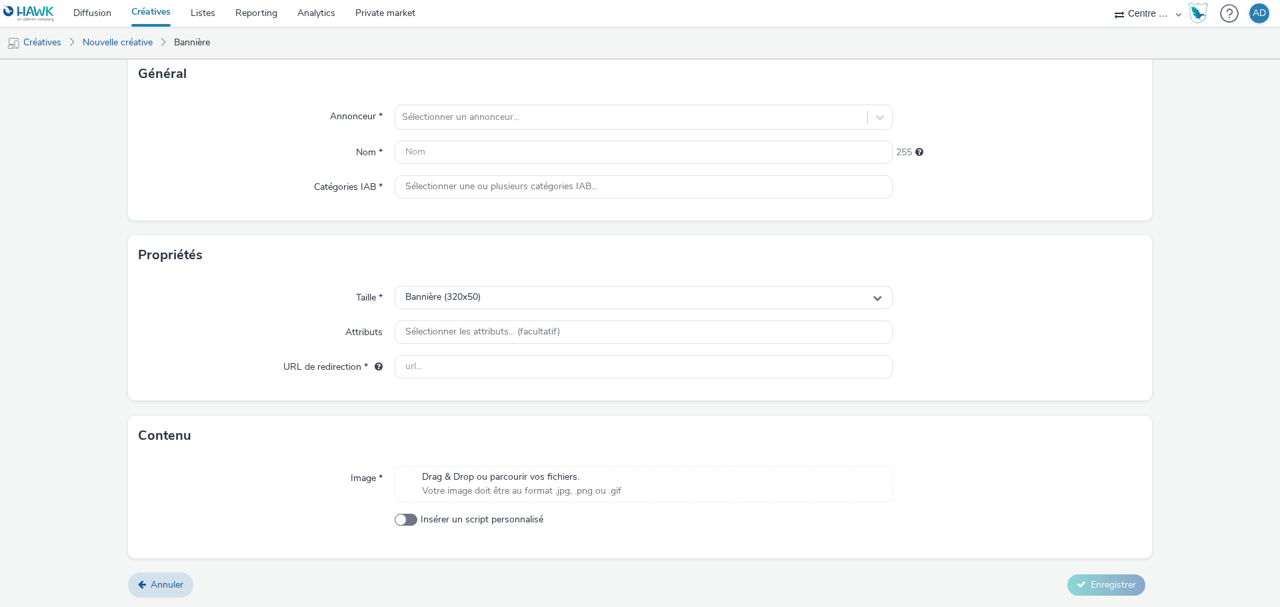
scroll to position [87, 0]
click at [513, 470] on span "Drag & Drop ou parcourir vos fichiers." at bounding box center [521, 476] width 199 height 13
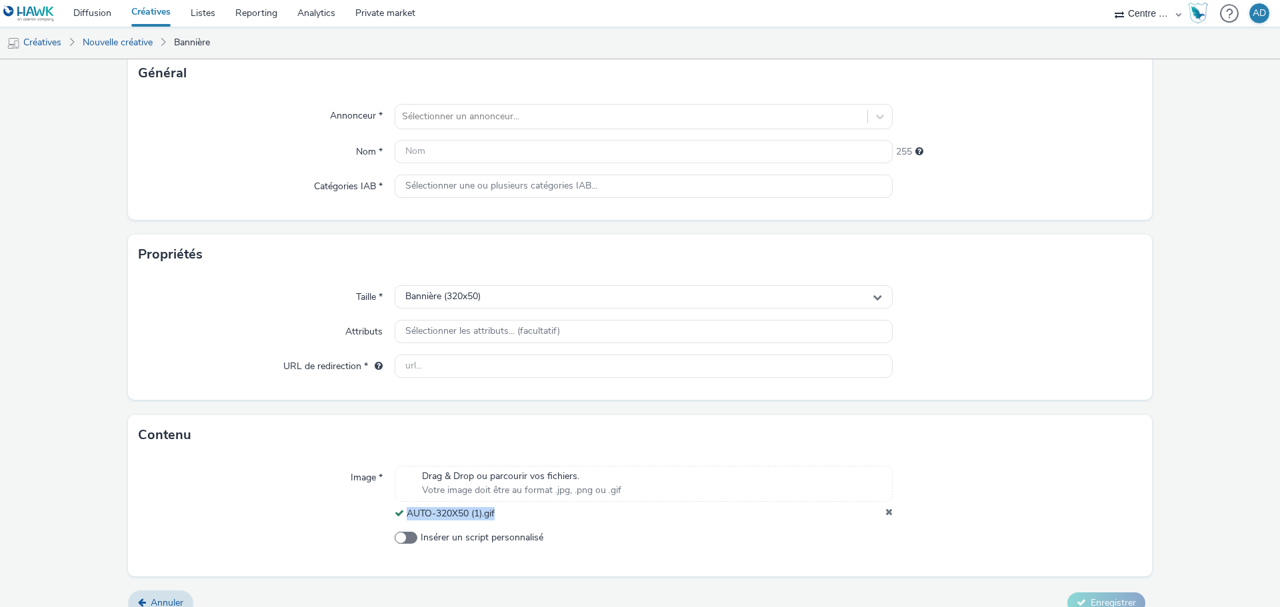
drag, startPoint x: 497, startPoint y: 522, endPoint x: 407, endPoint y: 513, distance: 90.5
click at [407, 513] on div "Image * Drag & Drop ou parcourir vos fichiers. Votre image doit être au format …" at bounding box center [640, 515] width 1024 height 121
copy span "AUTO-320X50 (1).gif"
click at [491, 145] on input "text" at bounding box center [644, 151] width 498 height 23
paste input "AUTO-320X50 (1).gif"
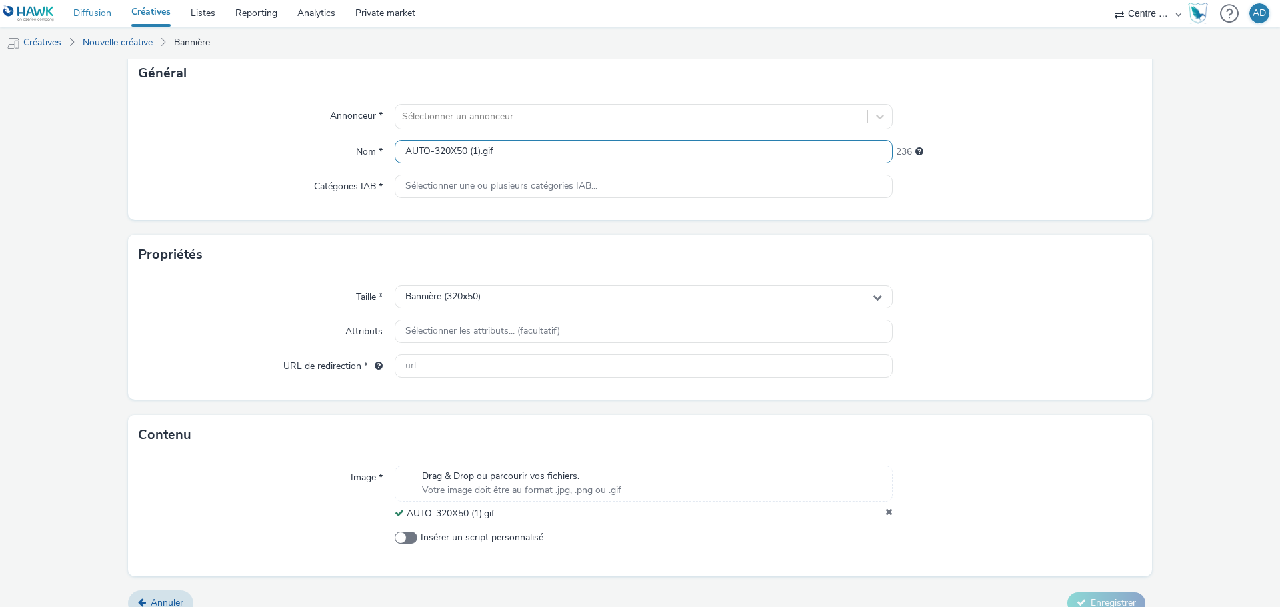
type input "AUTO-320X50 (1).gif"
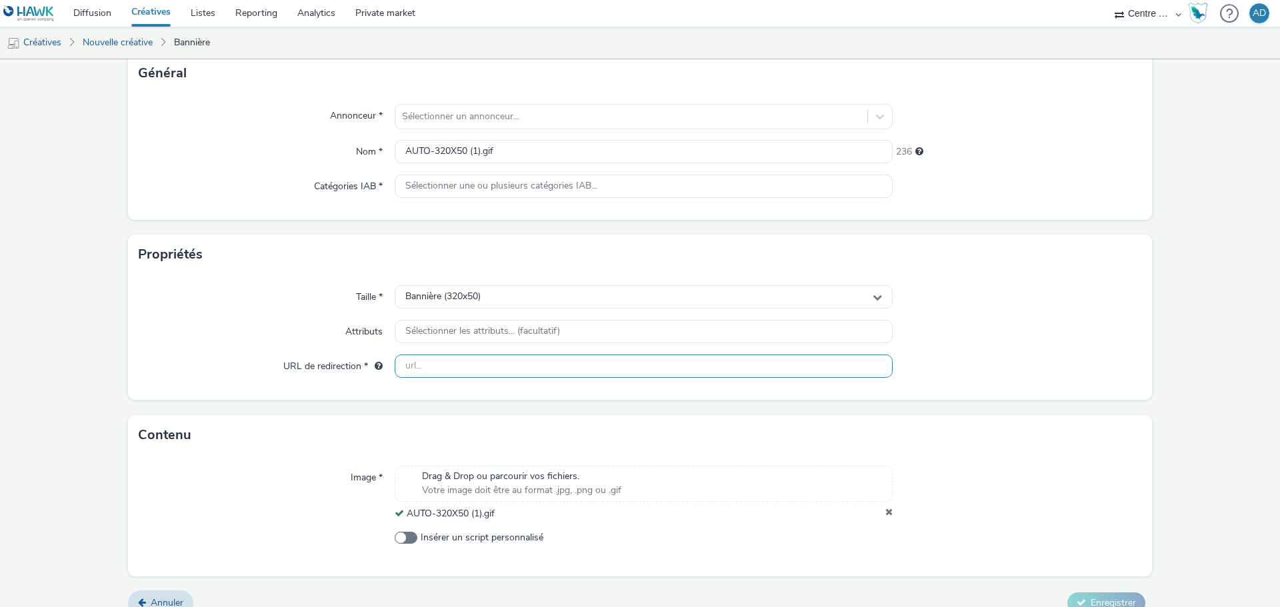
drag, startPoint x: 459, startPoint y: 365, endPoint x: 517, endPoint y: 376, distance: 58.3
click at [459, 365] on input "text" at bounding box center [644, 366] width 498 height 23
paste input "[URL][DOMAIN_NAME]"
type input "[URL][DOMAIN_NAME]"
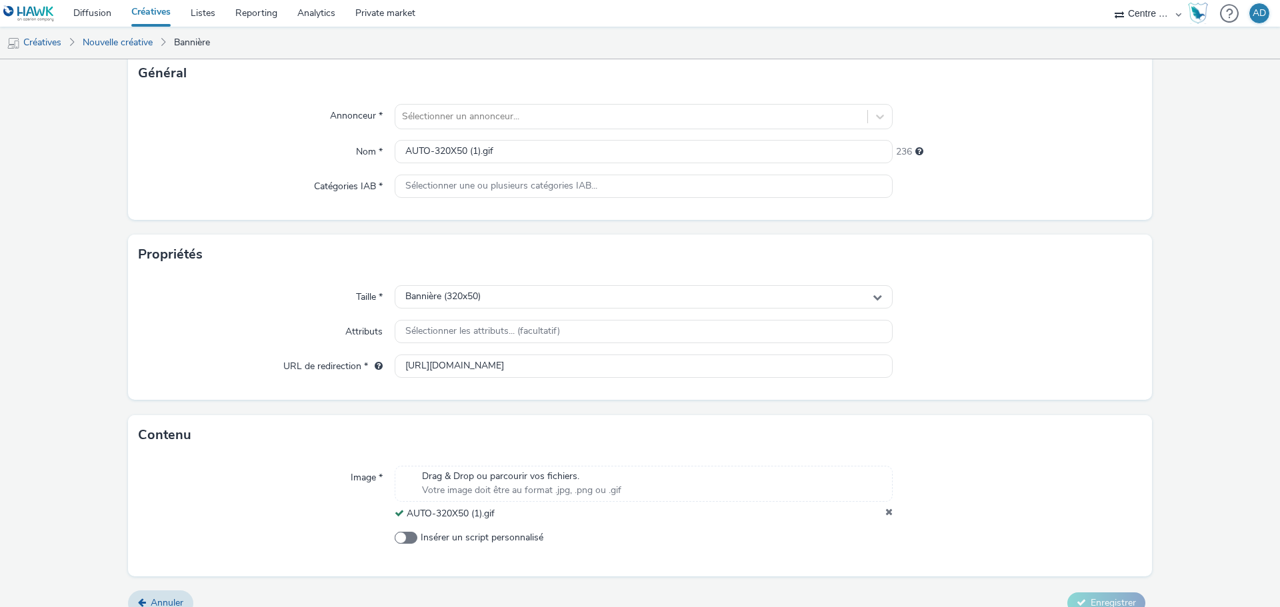
click at [959, 391] on div "Taille * Bannière (320x50) Attributs Sélectionner les attributs... (facultatif)…" at bounding box center [640, 337] width 1024 height 125
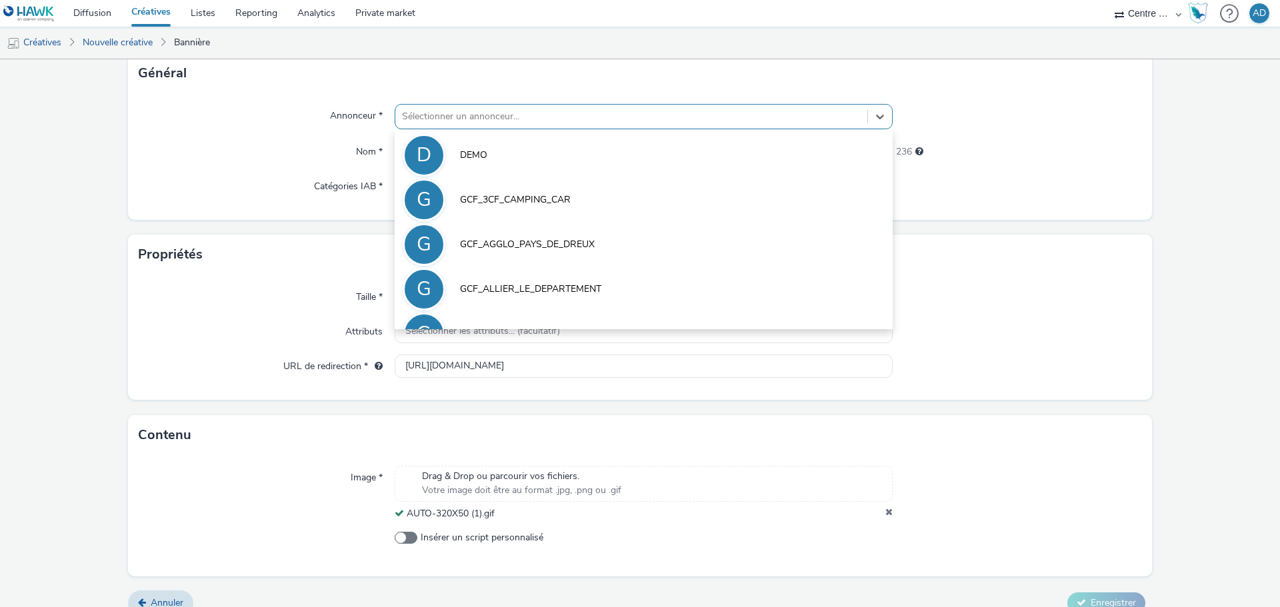
click at [498, 113] on div at bounding box center [631, 117] width 459 height 16
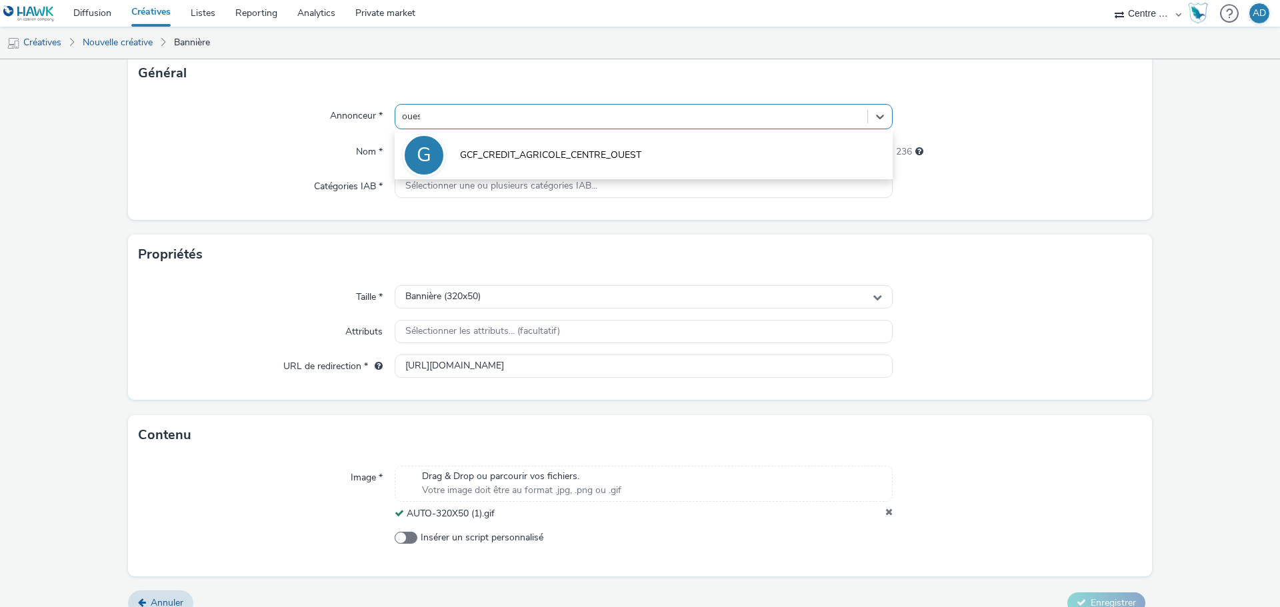
type input "ouest"
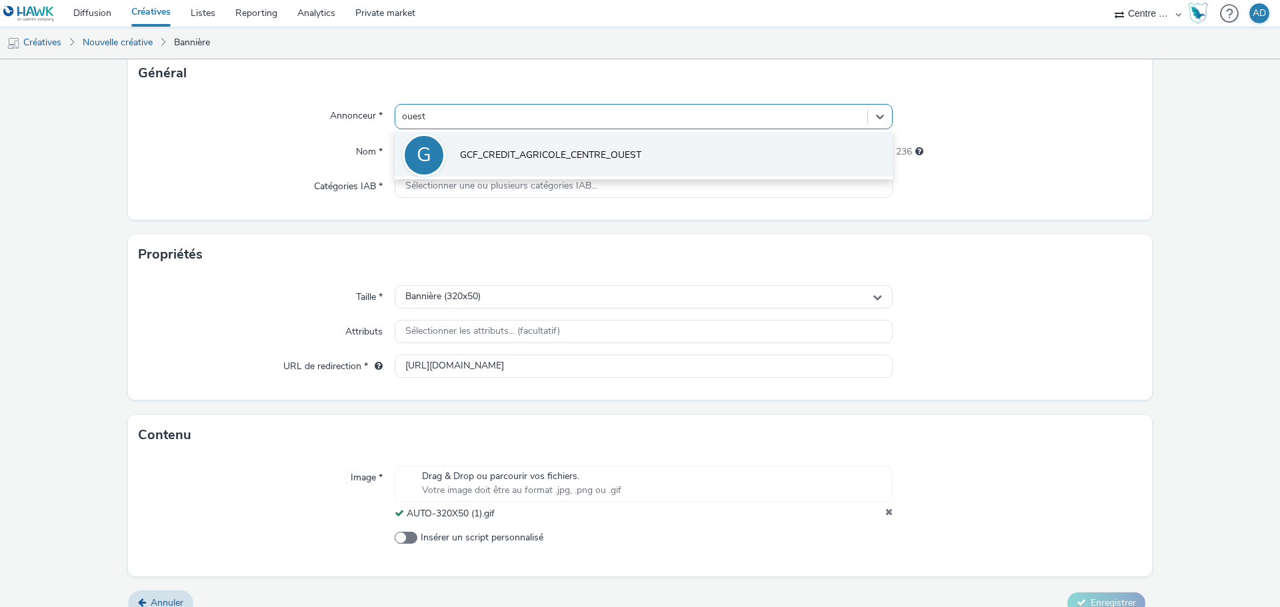
click at [529, 146] on li "G GCF_CREDIT_AGRICOLE_CENTRE_OUEST" at bounding box center [644, 154] width 498 height 45
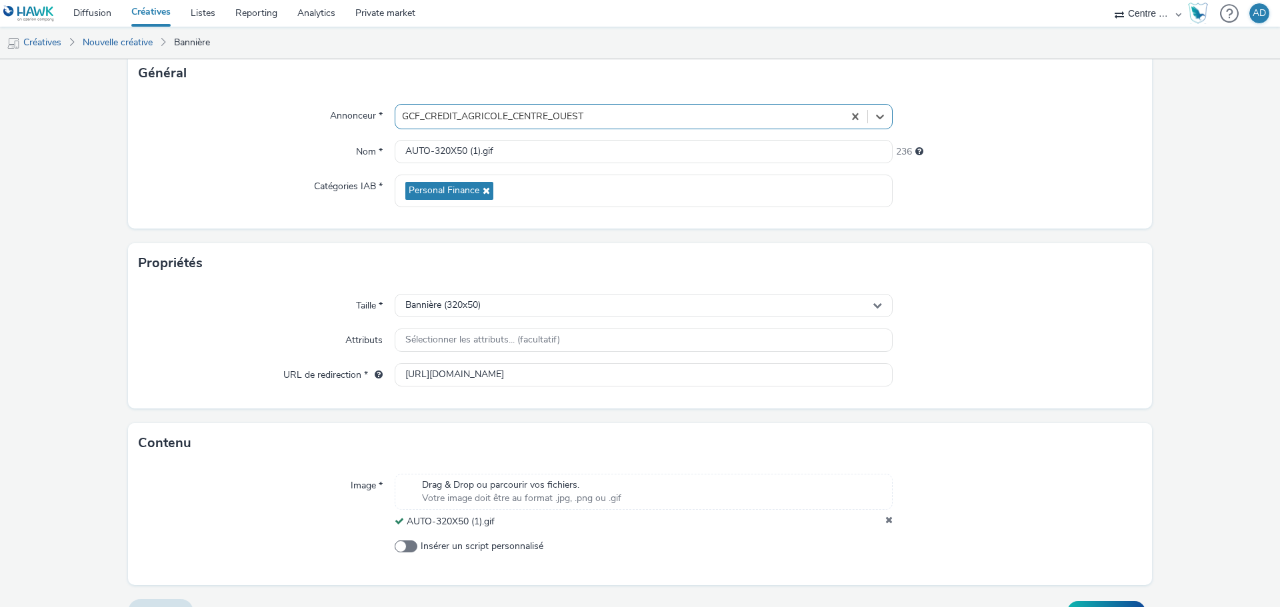
click at [1089, 247] on div "Propriétés" at bounding box center [640, 263] width 1024 height 40
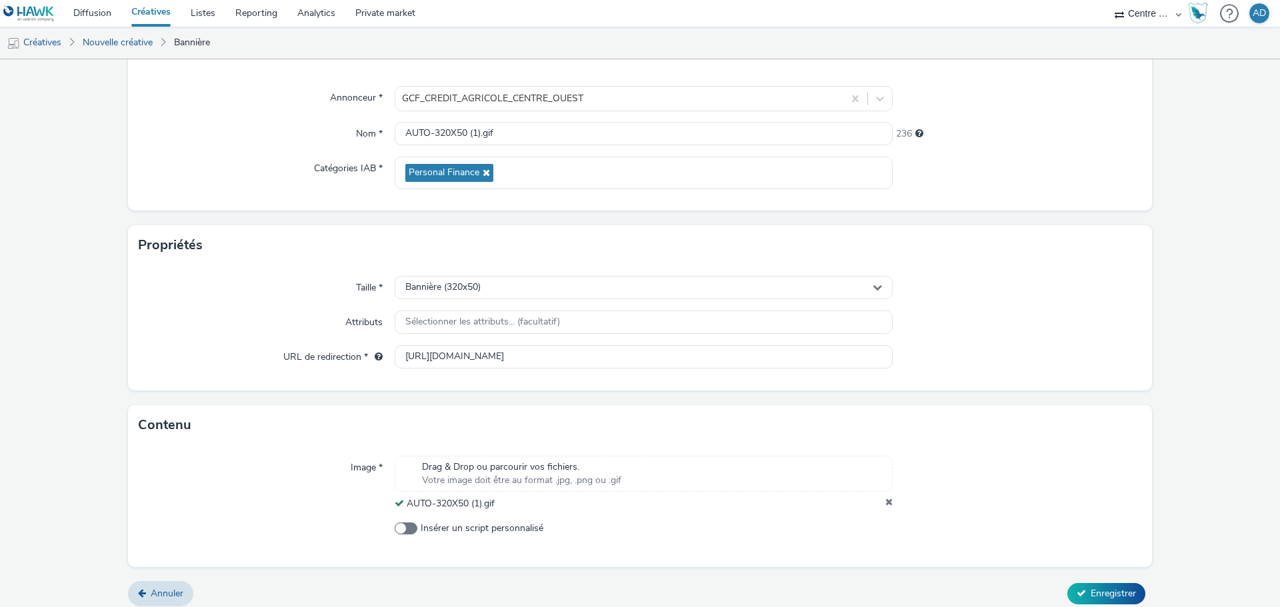
scroll to position [115, 0]
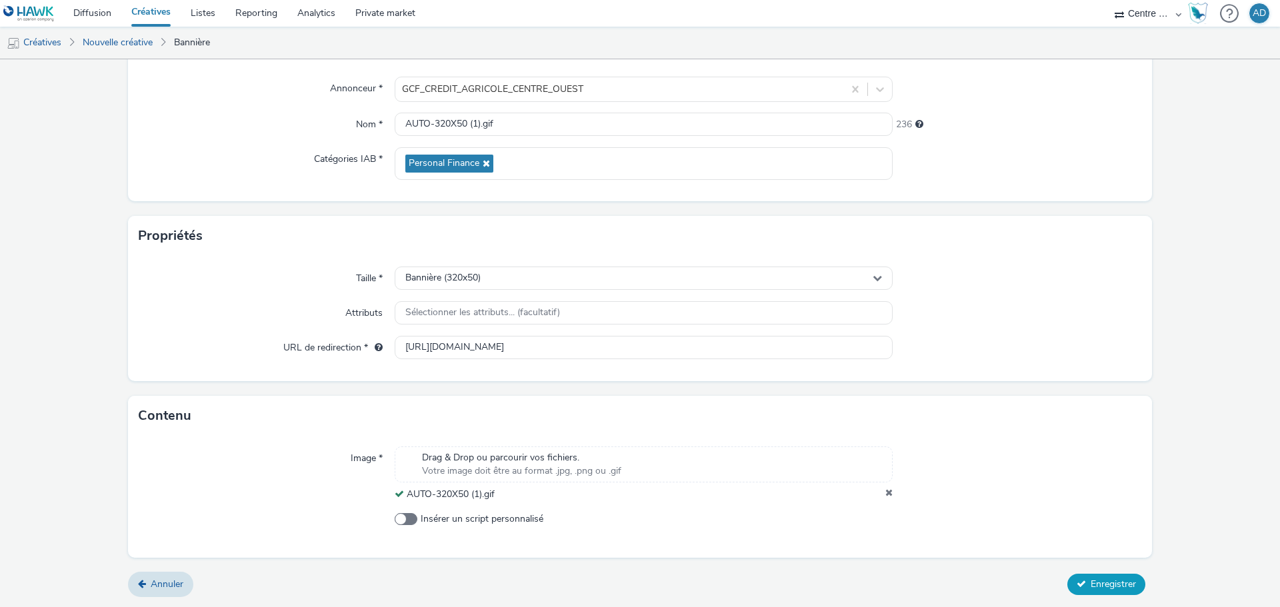
click at [1096, 587] on span "Enregistrer" at bounding box center [1113, 584] width 45 height 13
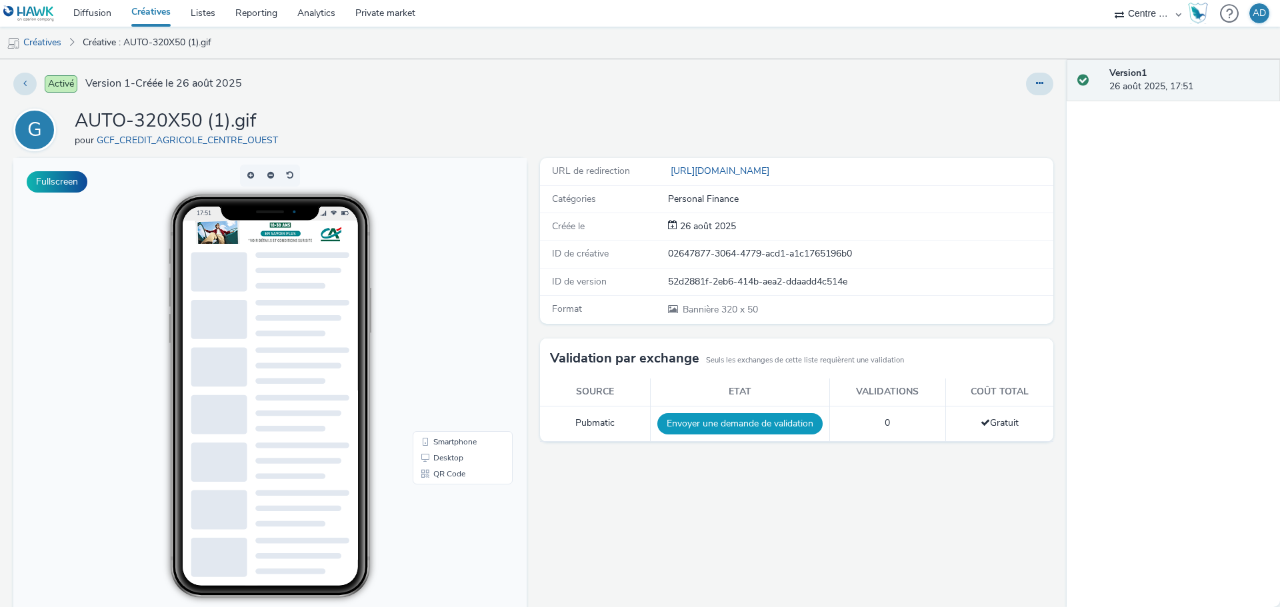
click at [757, 423] on button "Envoyer une demande de validation" at bounding box center [739, 423] width 165 height 21
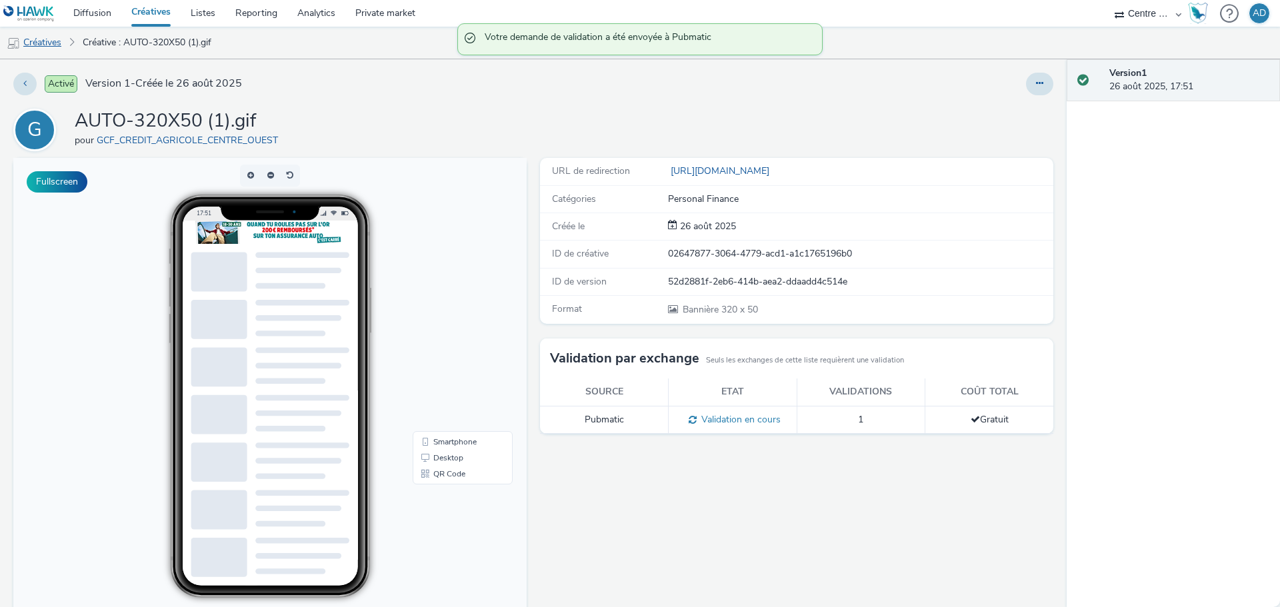
click at [53, 48] on link "Créatives" at bounding box center [34, 43] width 68 height 32
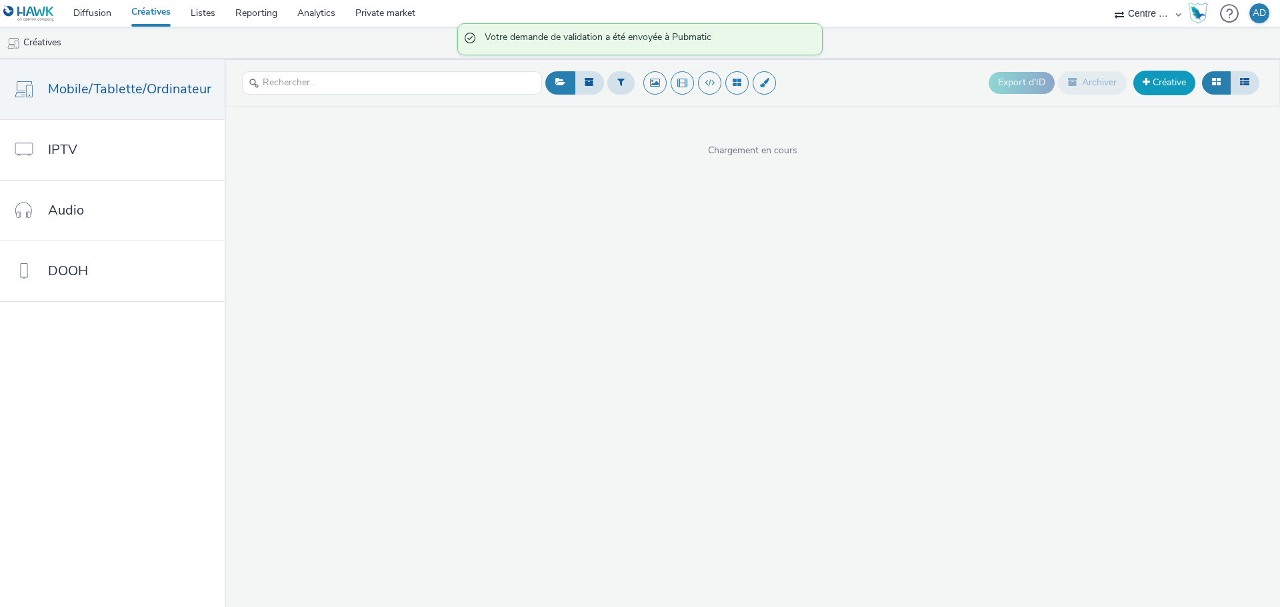
click at [1154, 86] on link "Créative" at bounding box center [1164, 83] width 62 height 24
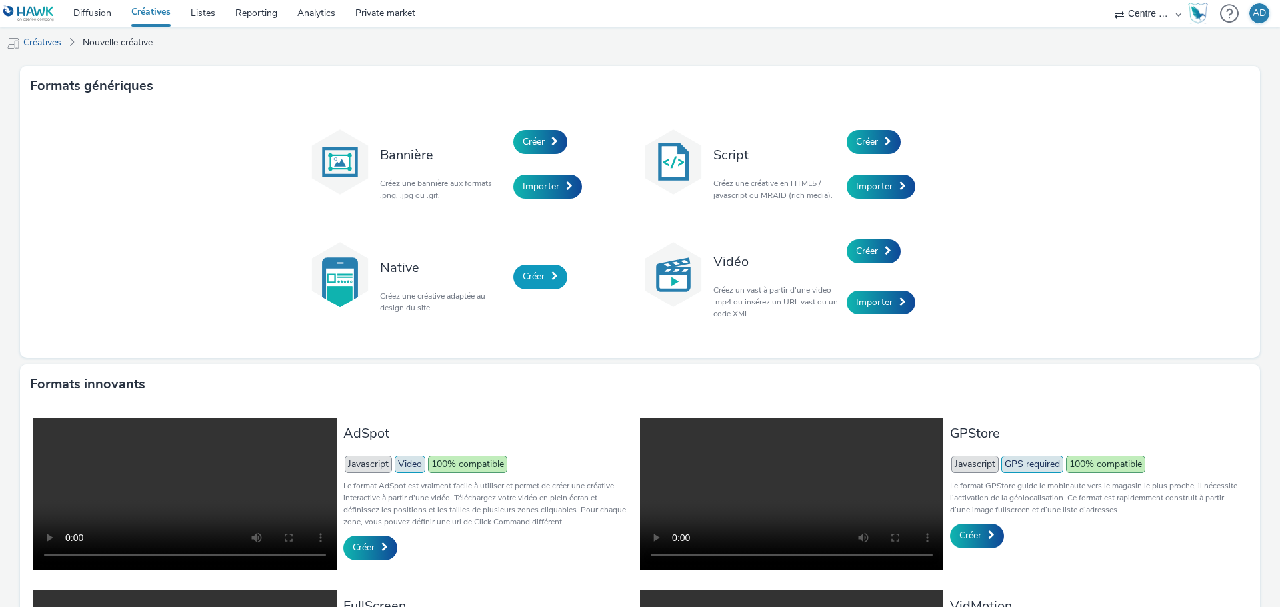
click at [544, 271] on link "Créer" at bounding box center [540, 277] width 54 height 24
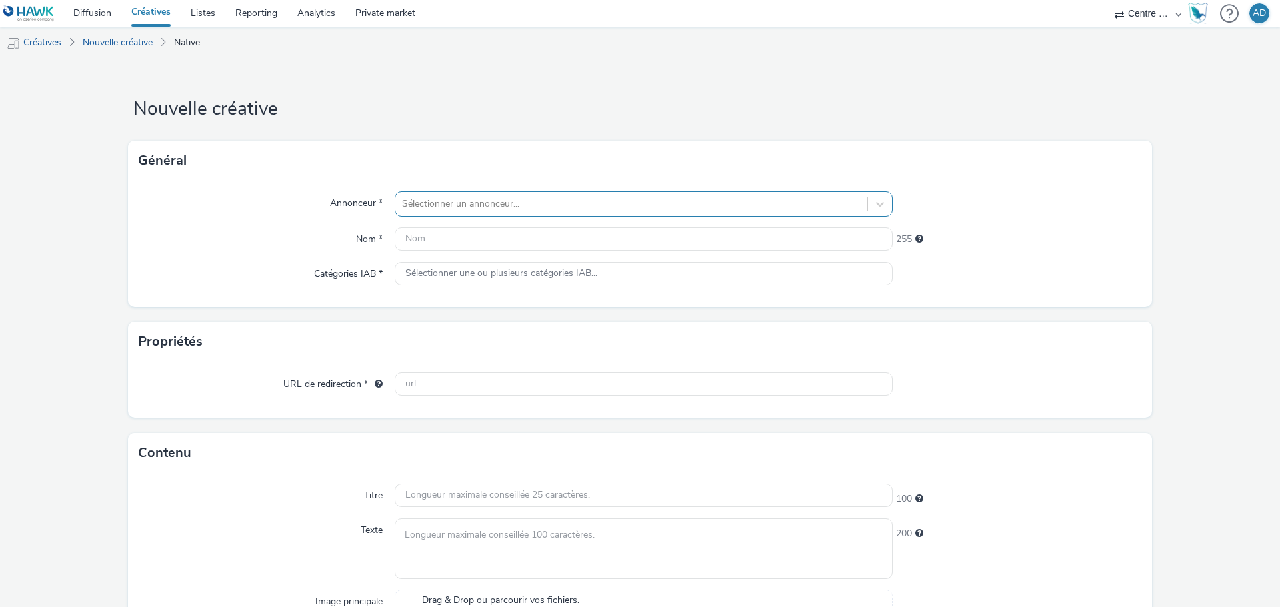
click at [531, 204] on div at bounding box center [631, 204] width 459 height 16
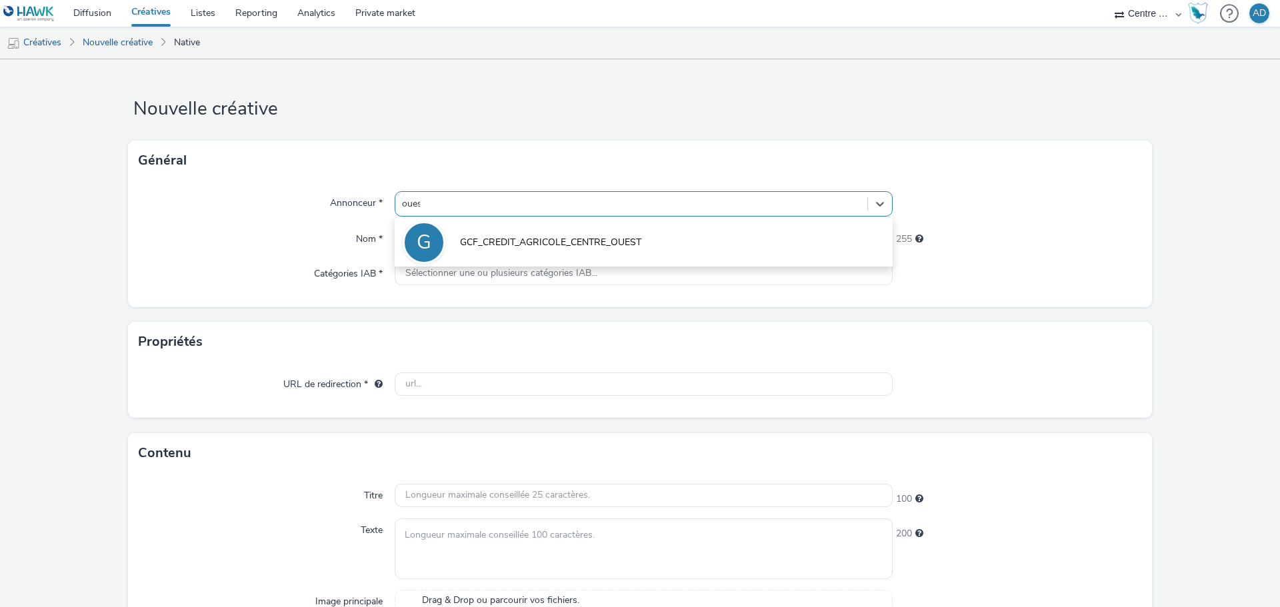
type input "ouest"
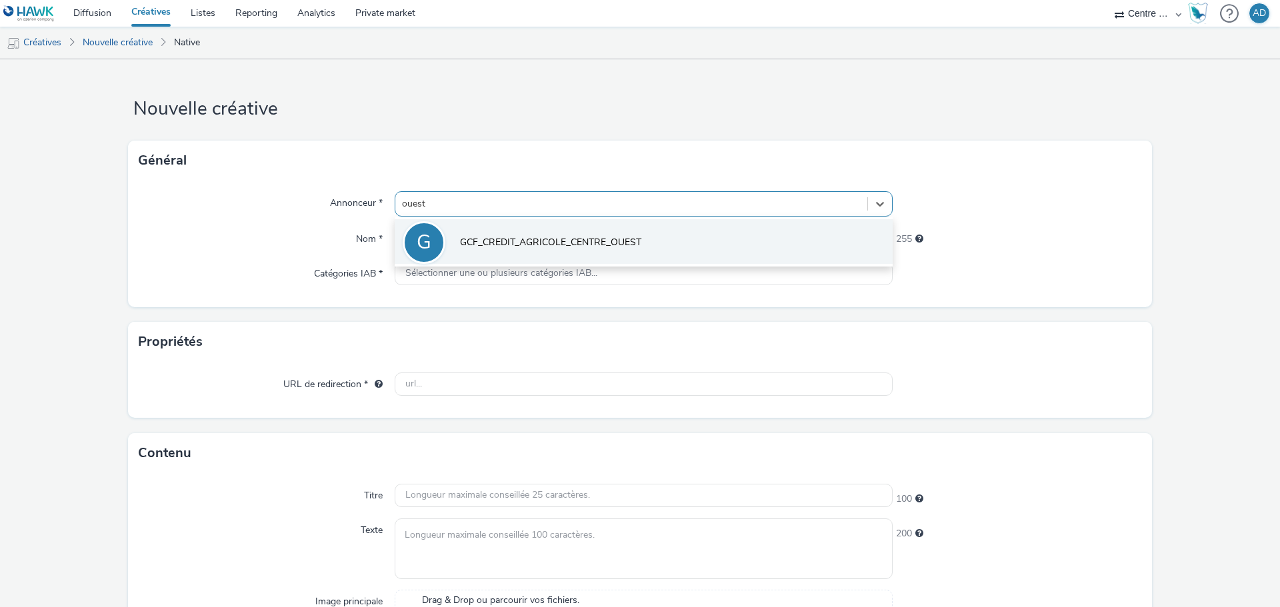
click at [519, 236] on span "GCF_CREDIT_AGRICOLE_CENTRE_OUEST" at bounding box center [550, 242] width 181 height 13
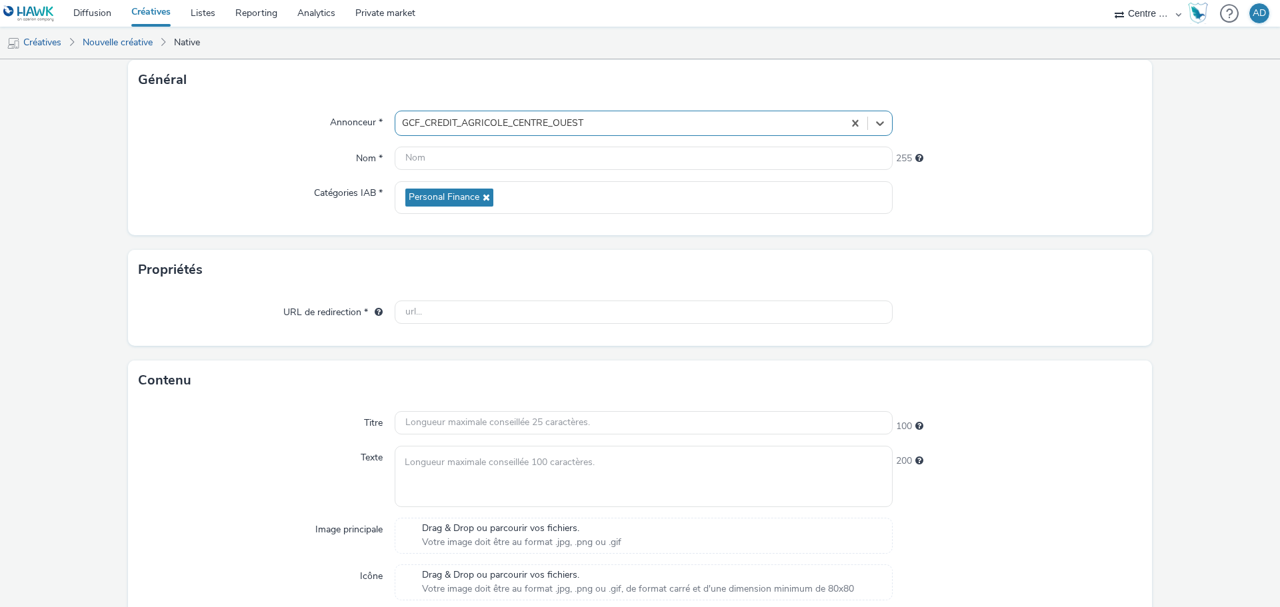
scroll to position [200, 0]
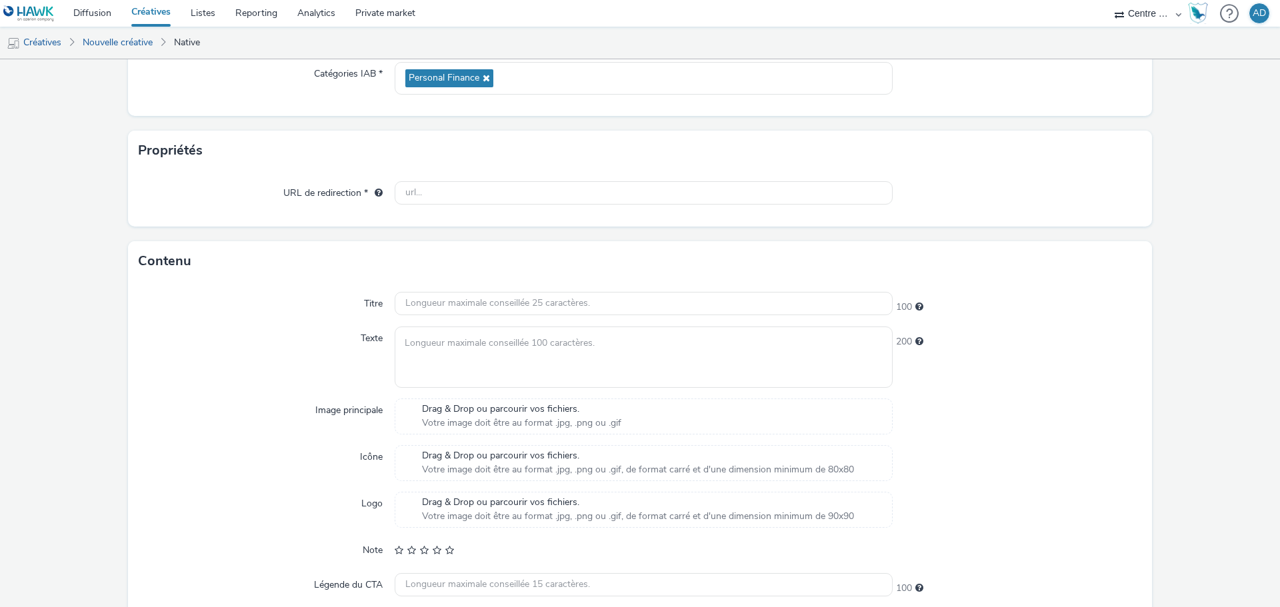
click at [543, 427] on span "Votre image doit être au format .jpg, .png ou .gif" at bounding box center [521, 423] width 199 height 13
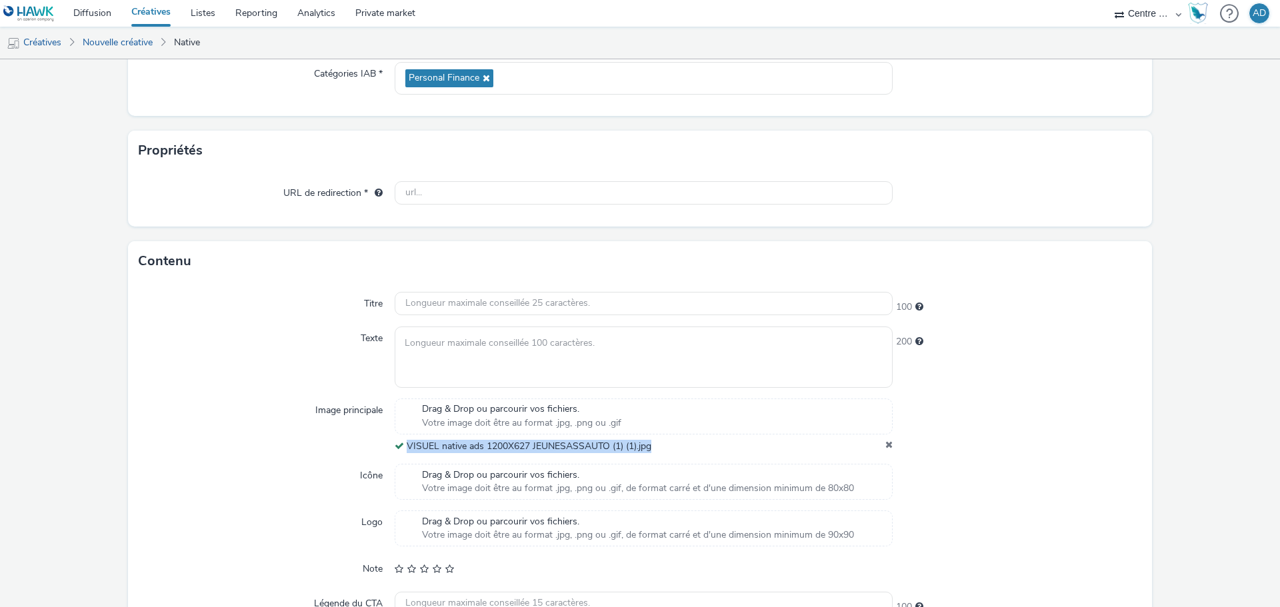
drag, startPoint x: 659, startPoint y: 449, endPoint x: 403, endPoint y: 439, distance: 256.9
click at [403, 440] on div "VISUEL native ads 1200X627 JEUNESASSAUTO (1) (1).jpg" at bounding box center [644, 446] width 498 height 13
copy span "VISUEL native ads 1200X627 JEUNESASSAUTO (1) (1).jpg"
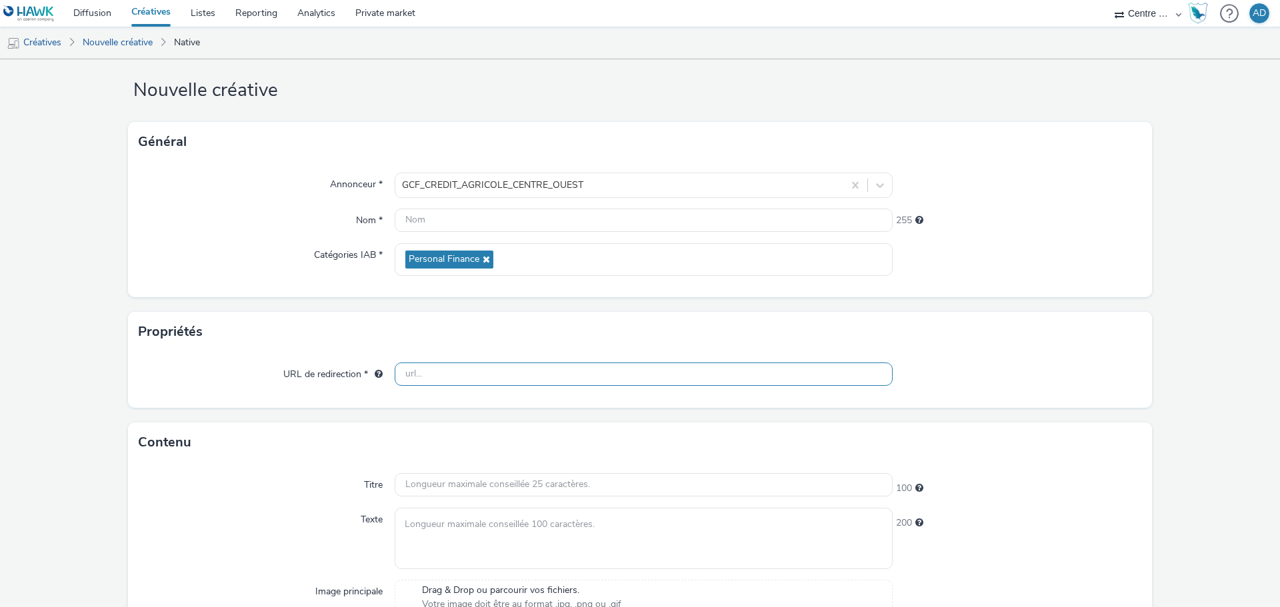
scroll to position [0, 0]
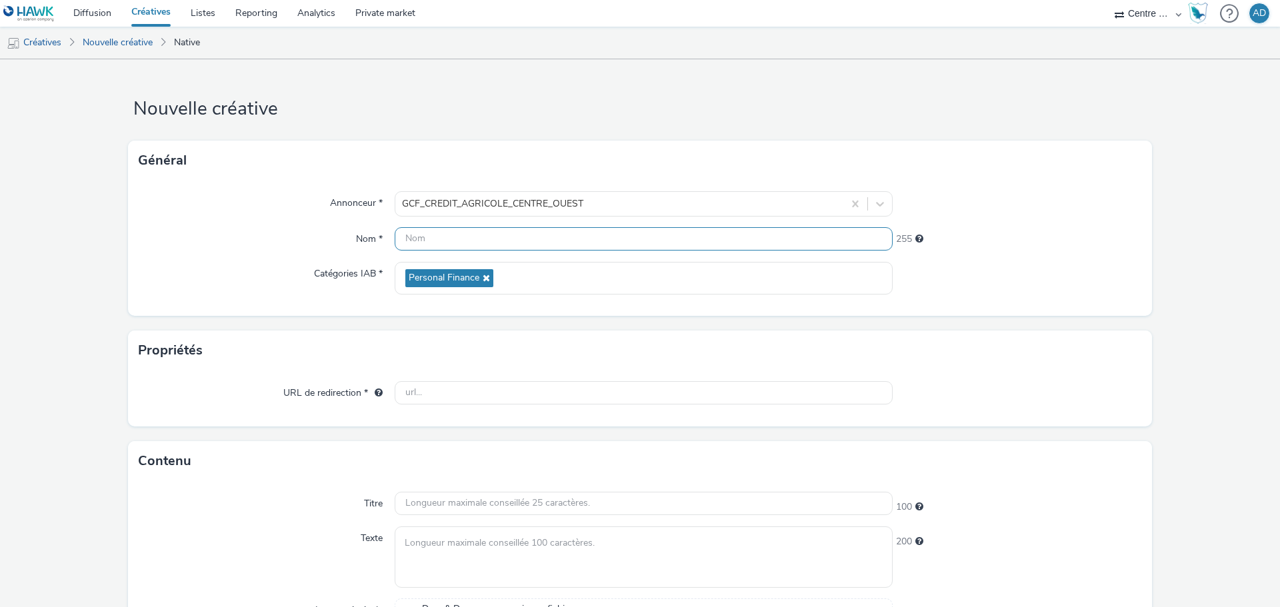
click at [492, 237] on input "text" at bounding box center [644, 238] width 498 height 23
paste input "VISUEL native ads 1200X627 JEUNESASSAUTO (1) (1).jpg"
type input "VISUEL native ads 1200X627 JEUNESASSAUTO (1) (1).jpg"
click at [239, 384] on div "URL de redirection *" at bounding box center [267, 393] width 256 height 24
click at [559, 403] on input "text" at bounding box center [644, 392] width 498 height 23
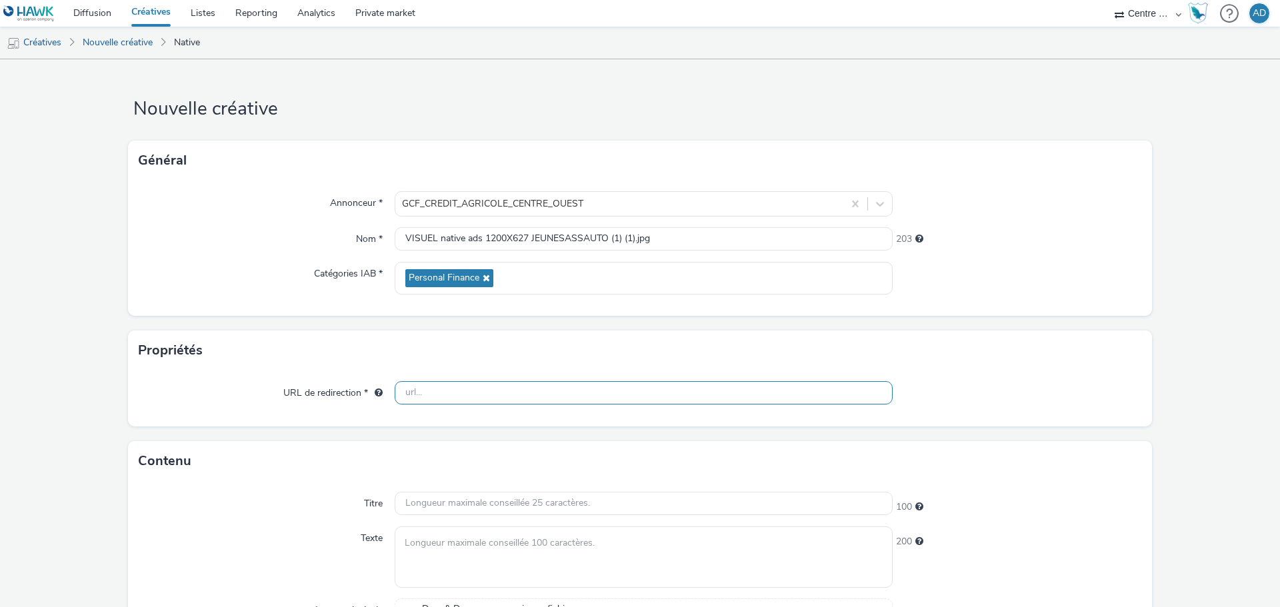
paste input "[URL][DOMAIN_NAME]"
type input "[URL][DOMAIN_NAME]"
click at [1103, 400] on div at bounding box center [1017, 393] width 249 height 24
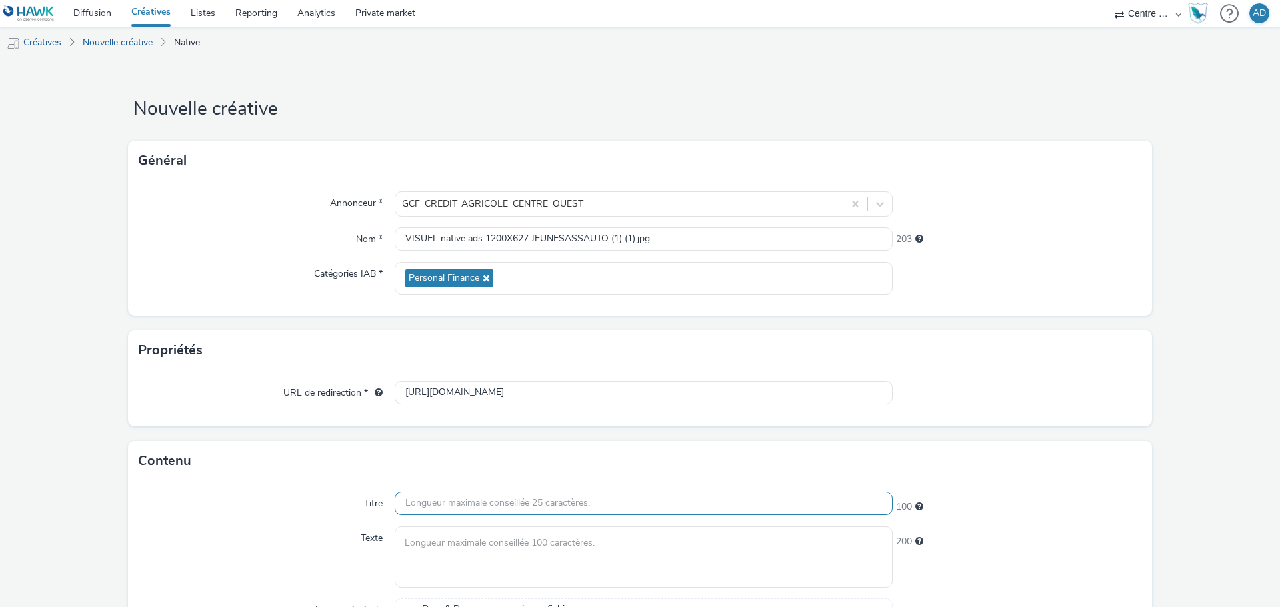
click at [573, 510] on input "text" at bounding box center [644, 503] width 498 height 23
paste input "200 € remboursés *"
type input "200 € remboursés *"
click at [682, 568] on textarea at bounding box center [644, 557] width 498 height 61
paste textarea "200 € remboursés* sur mon assurance auto c'est carré !"
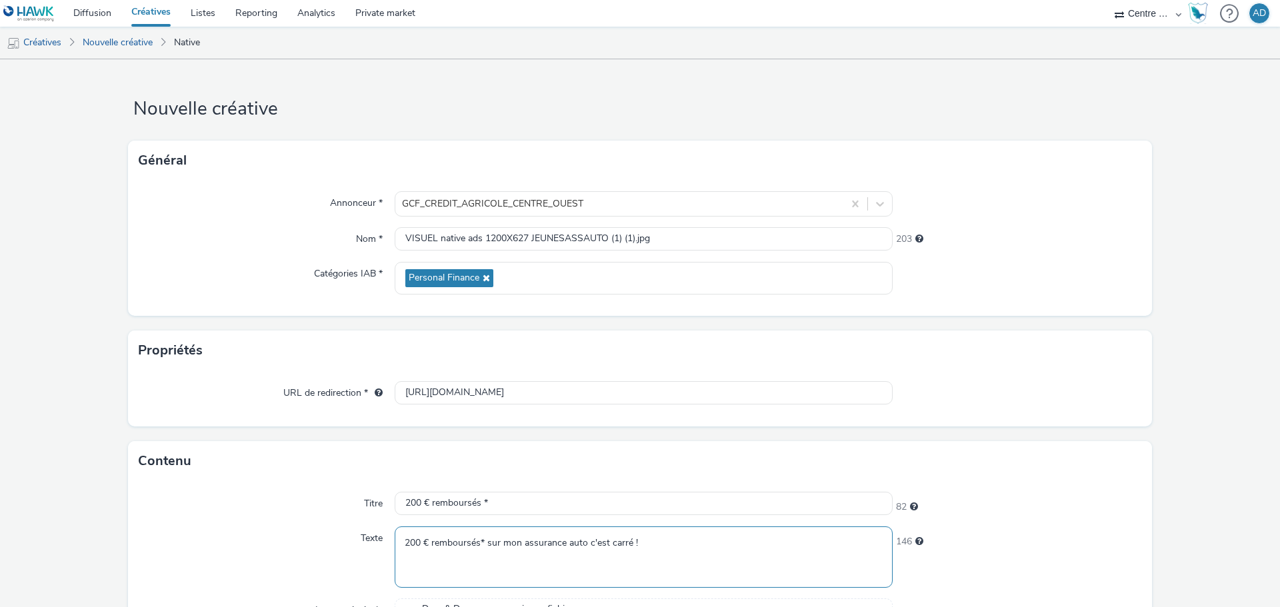
type textarea "200 € remboursés* sur mon assurance auto c'est carré !"
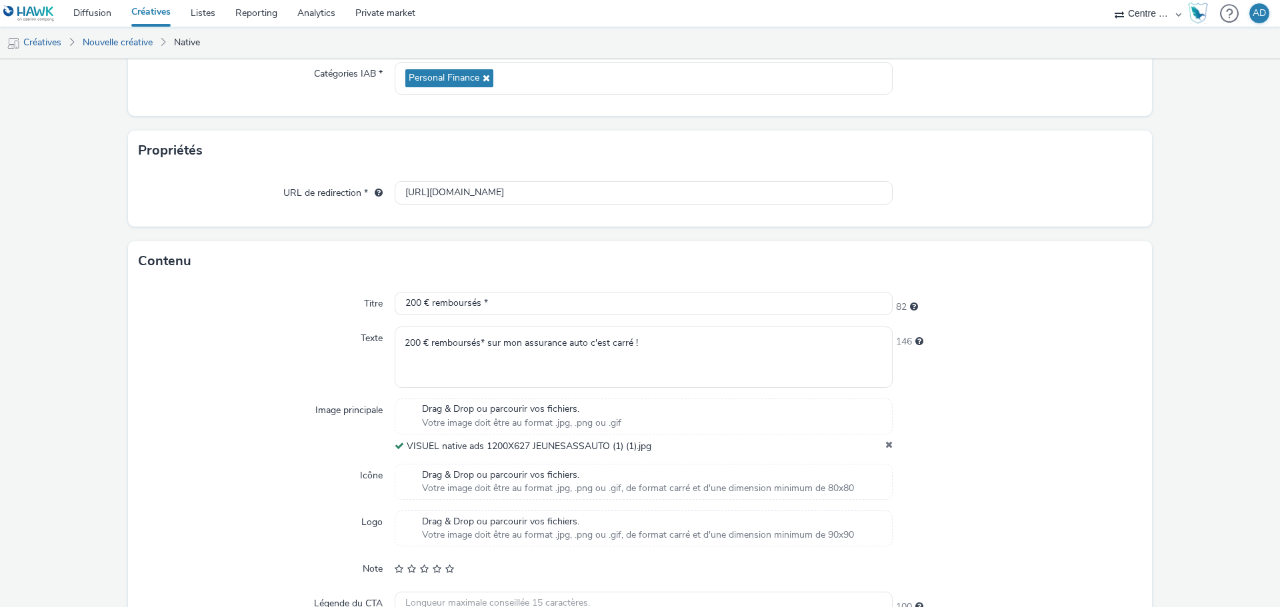
scroll to position [315, 0]
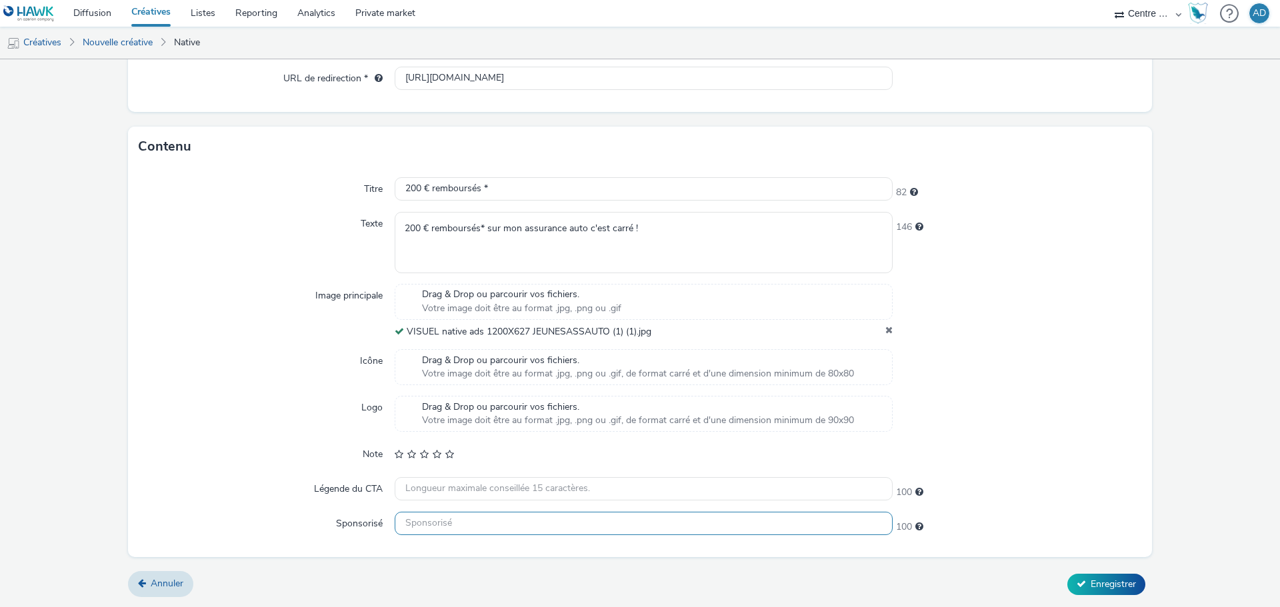
click at [427, 523] on input "text" at bounding box center [644, 523] width 498 height 23
paste input "le Crédit Agricole"
type input "le Crédit Agricole"
click at [1044, 424] on div at bounding box center [1017, 414] width 249 height 36
click at [1091, 590] on span "Enregistrer" at bounding box center [1113, 584] width 45 height 13
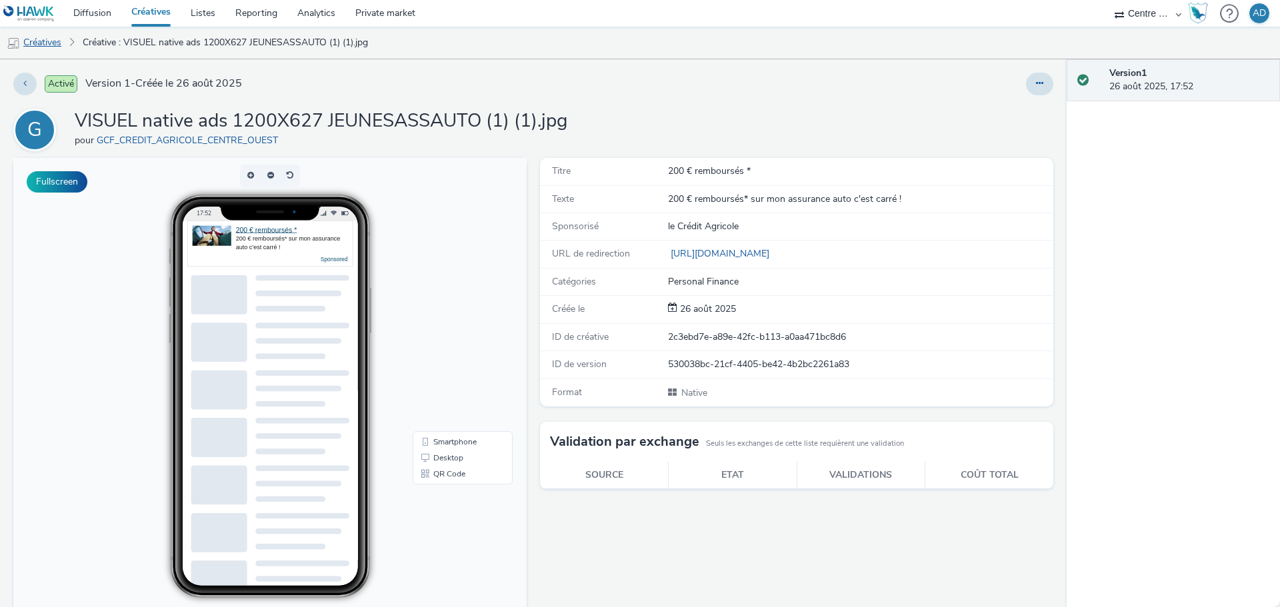
click at [53, 47] on link "Créatives" at bounding box center [34, 43] width 68 height 32
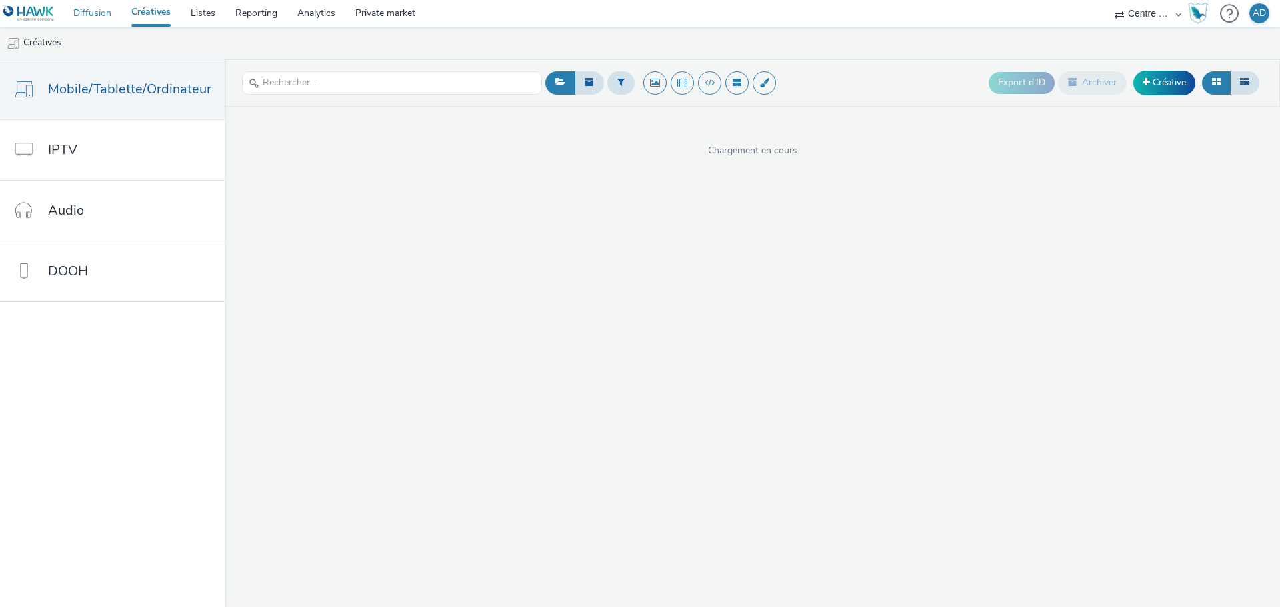
click at [87, 17] on link "Diffusion" at bounding box center [92, 13] width 58 height 27
